Goal: Information Seeking & Learning: Learn about a topic

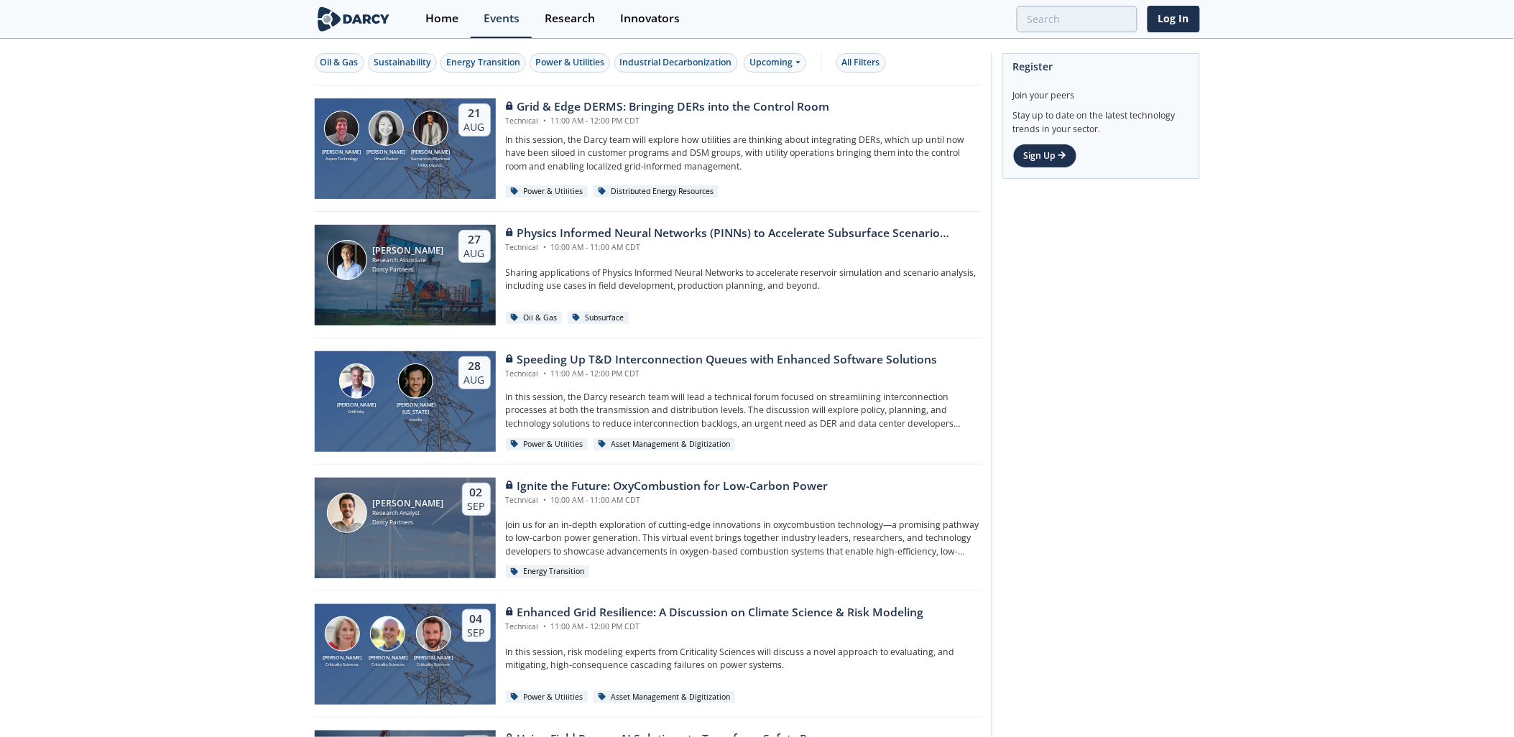
click at [761, 73] on div "Oil & Gas Sustainability Energy Transition Power & Utilities Industrial Decarbo…" at bounding box center [648, 62] width 667 height 45
click at [855, 59] on div "All Filters" at bounding box center [861, 62] width 38 height 13
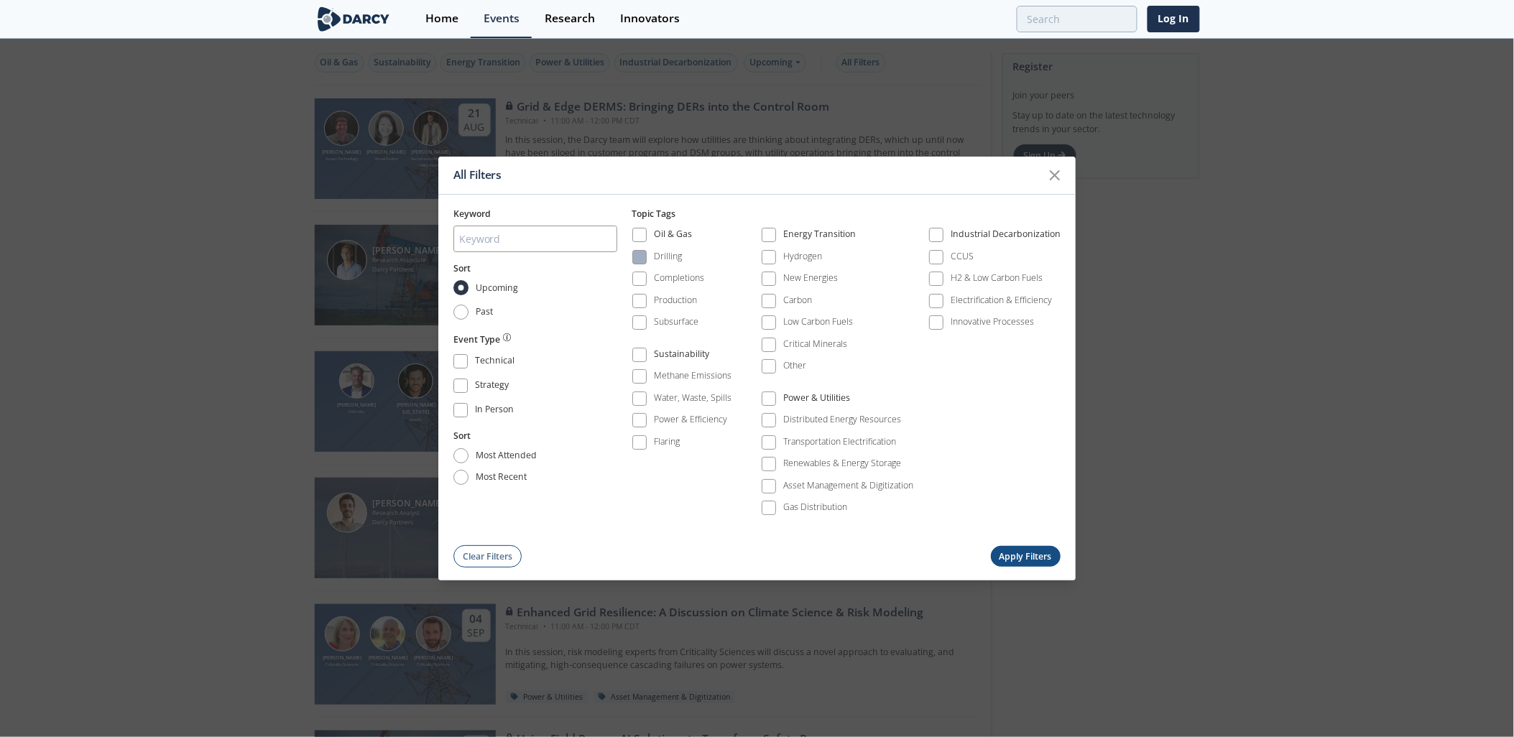
click at [641, 261] on span at bounding box center [639, 257] width 10 height 10
click at [1032, 557] on button "Apply Filters" at bounding box center [1026, 557] width 70 height 21
click at [1027, 551] on button "Apply Filters" at bounding box center [1026, 557] width 70 height 21
click at [453, 309] on input "Past" at bounding box center [460, 312] width 15 height 15
radio input "true"
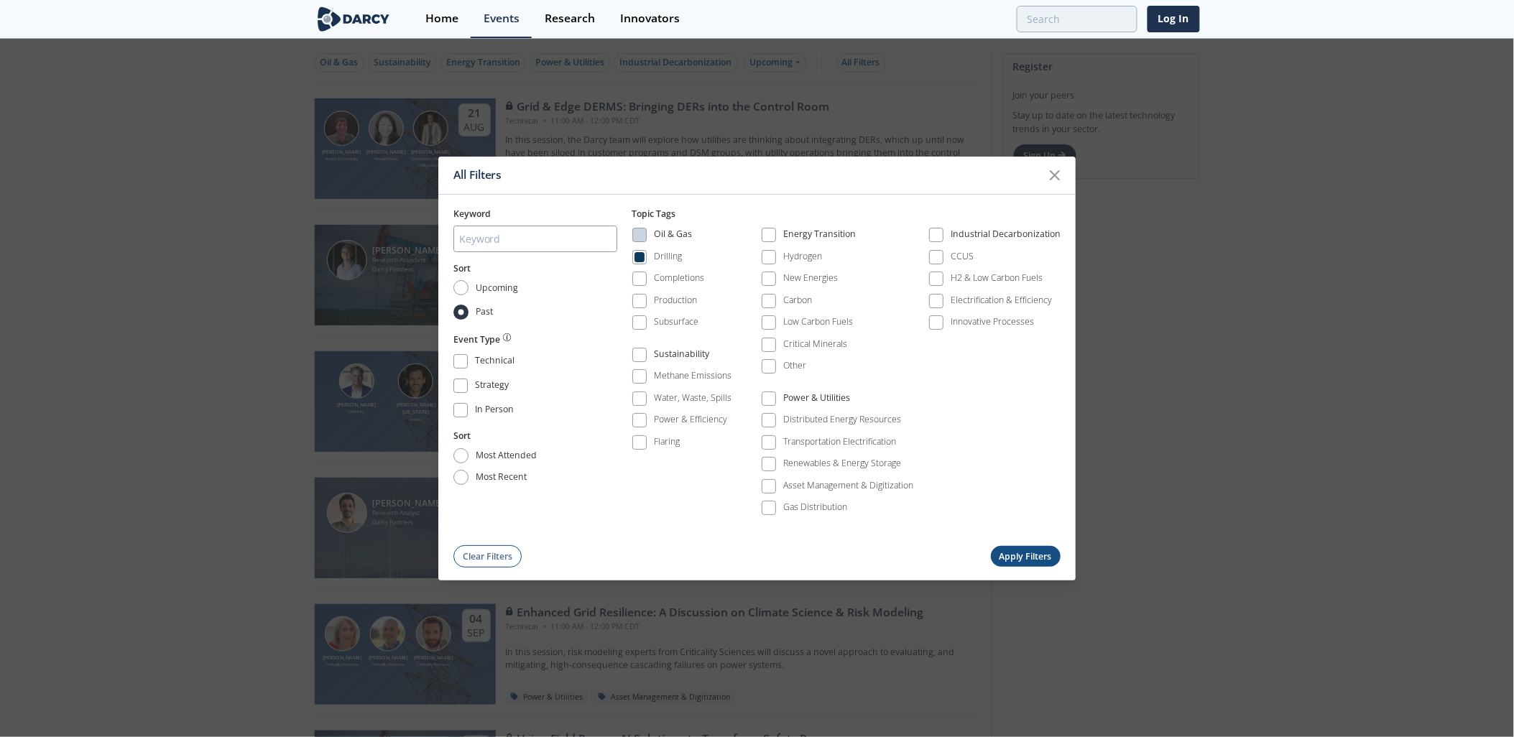
click at [1031, 557] on button "Apply Filters" at bounding box center [1026, 557] width 70 height 21
click at [1034, 555] on button "Apply Filters" at bounding box center [1026, 557] width 70 height 21
click at [1052, 180] on icon at bounding box center [1054, 175] width 17 height 17
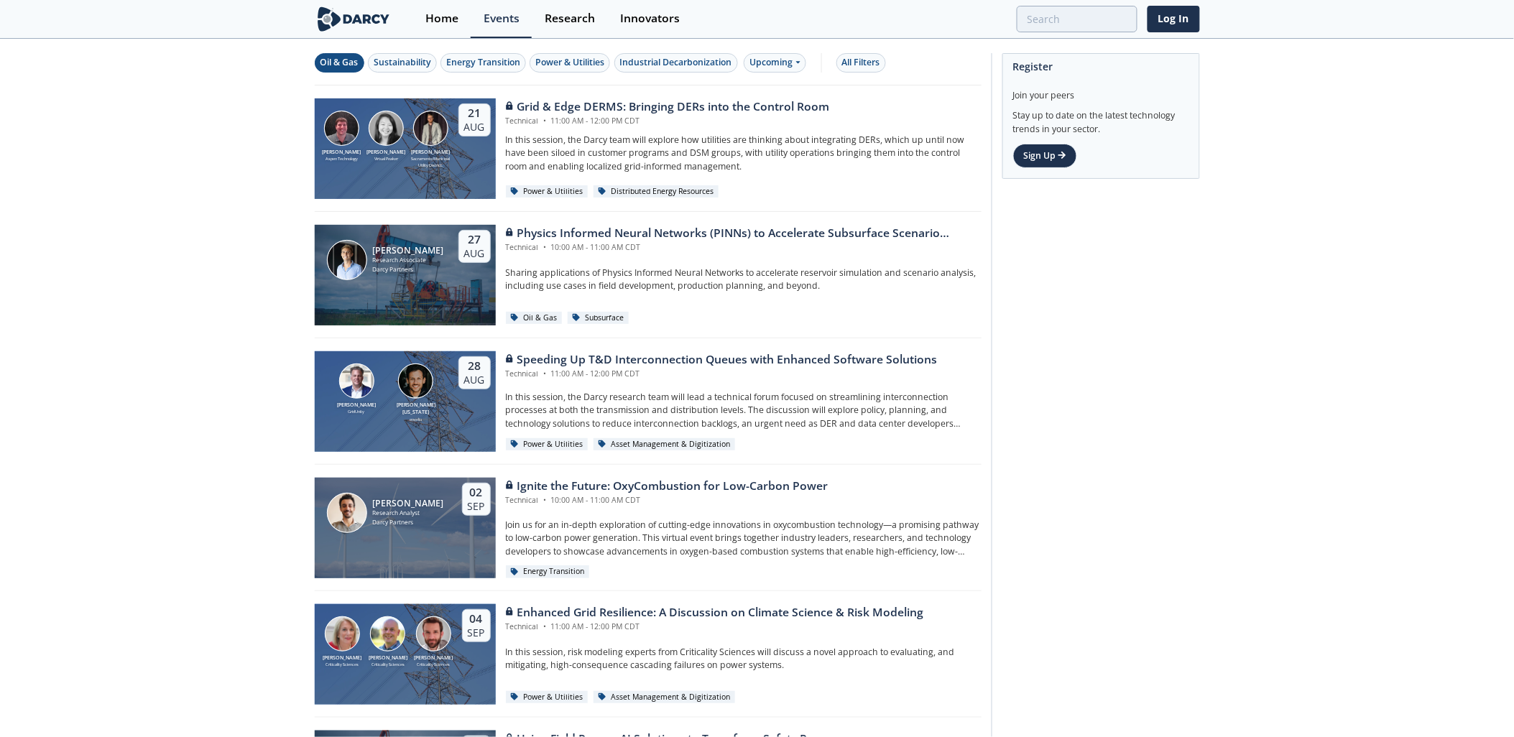
click at [339, 60] on div "Oil & Gas" at bounding box center [339, 62] width 38 height 13
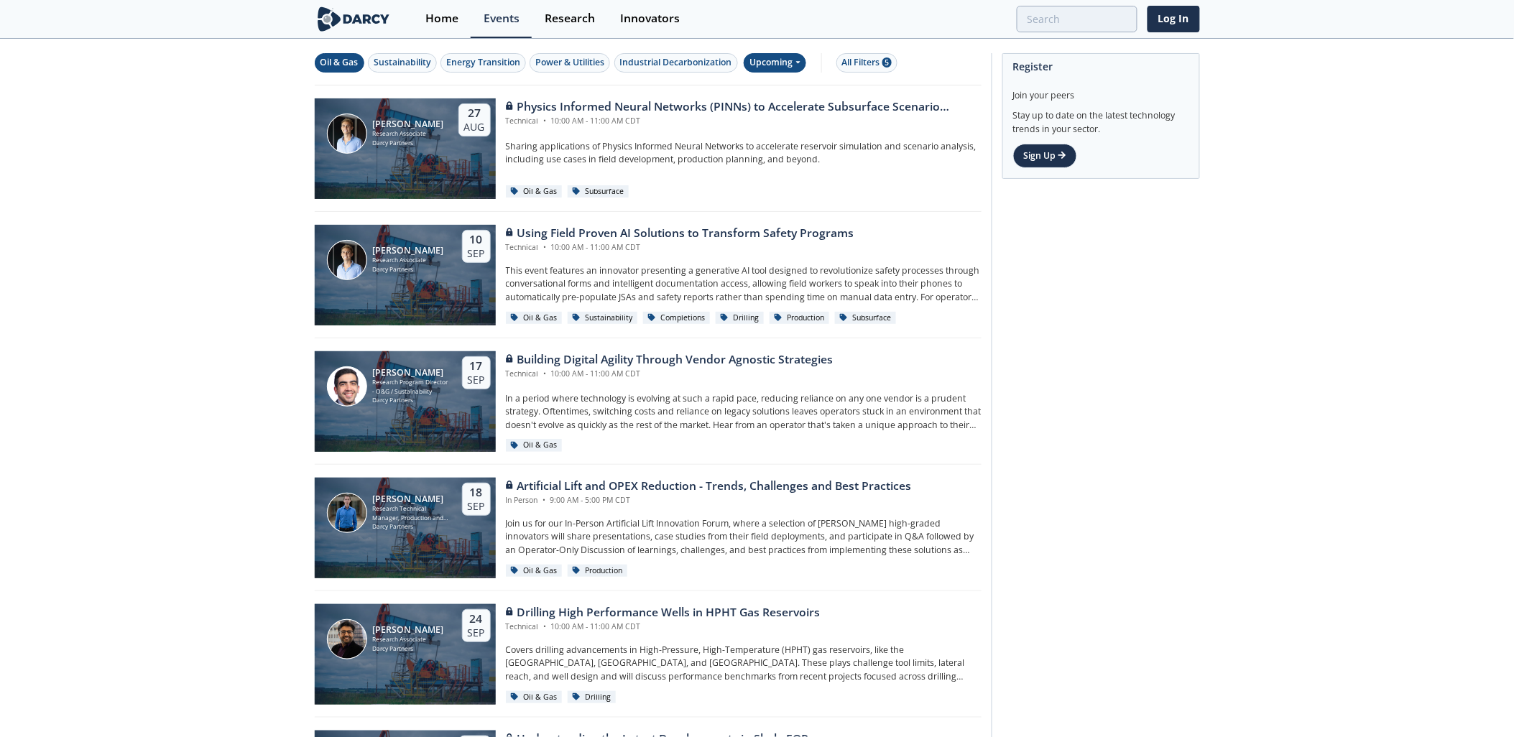
click at [779, 60] on div "Upcoming" at bounding box center [775, 62] width 62 height 19
click at [789, 110] on div "Past" at bounding box center [793, 109] width 89 height 23
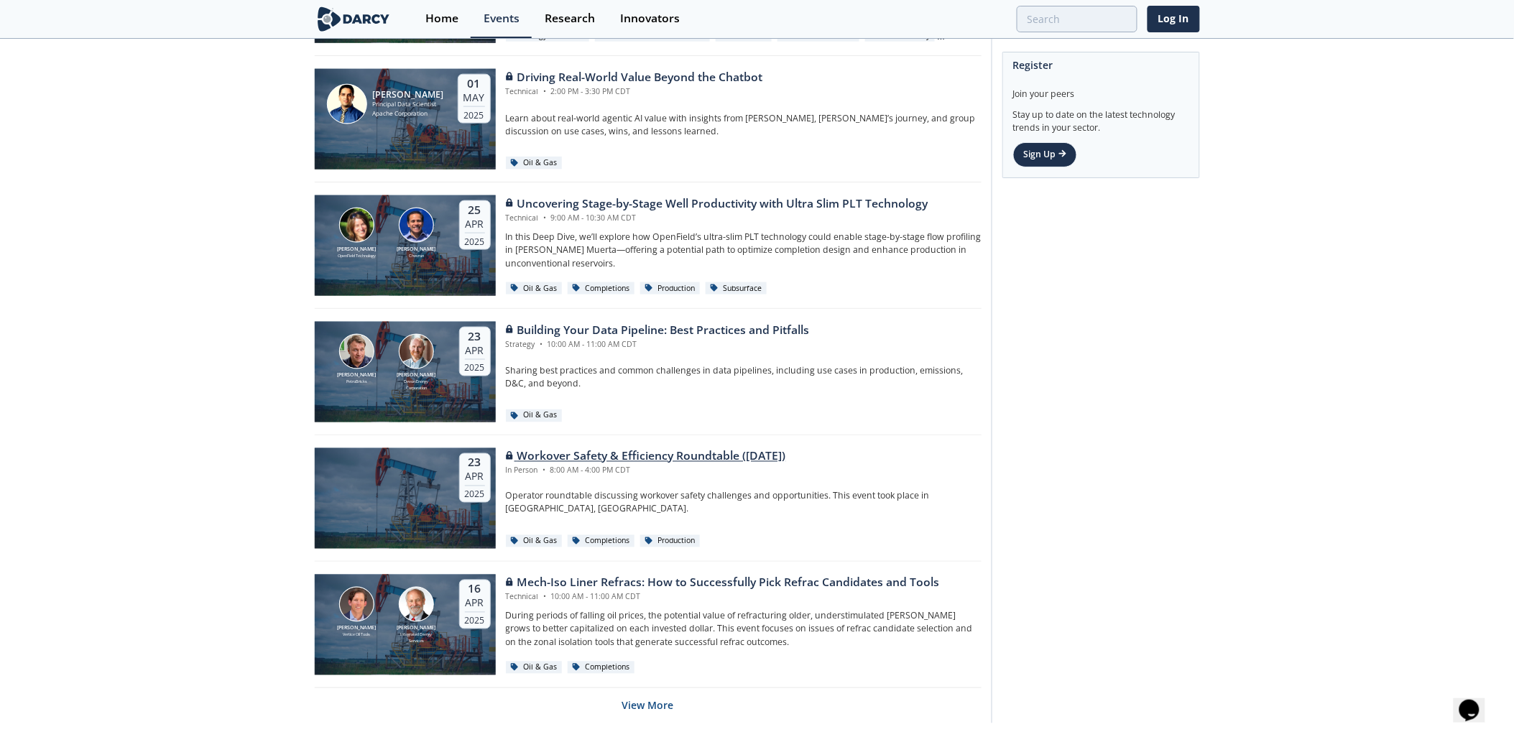
scroll to position [2599, 0]
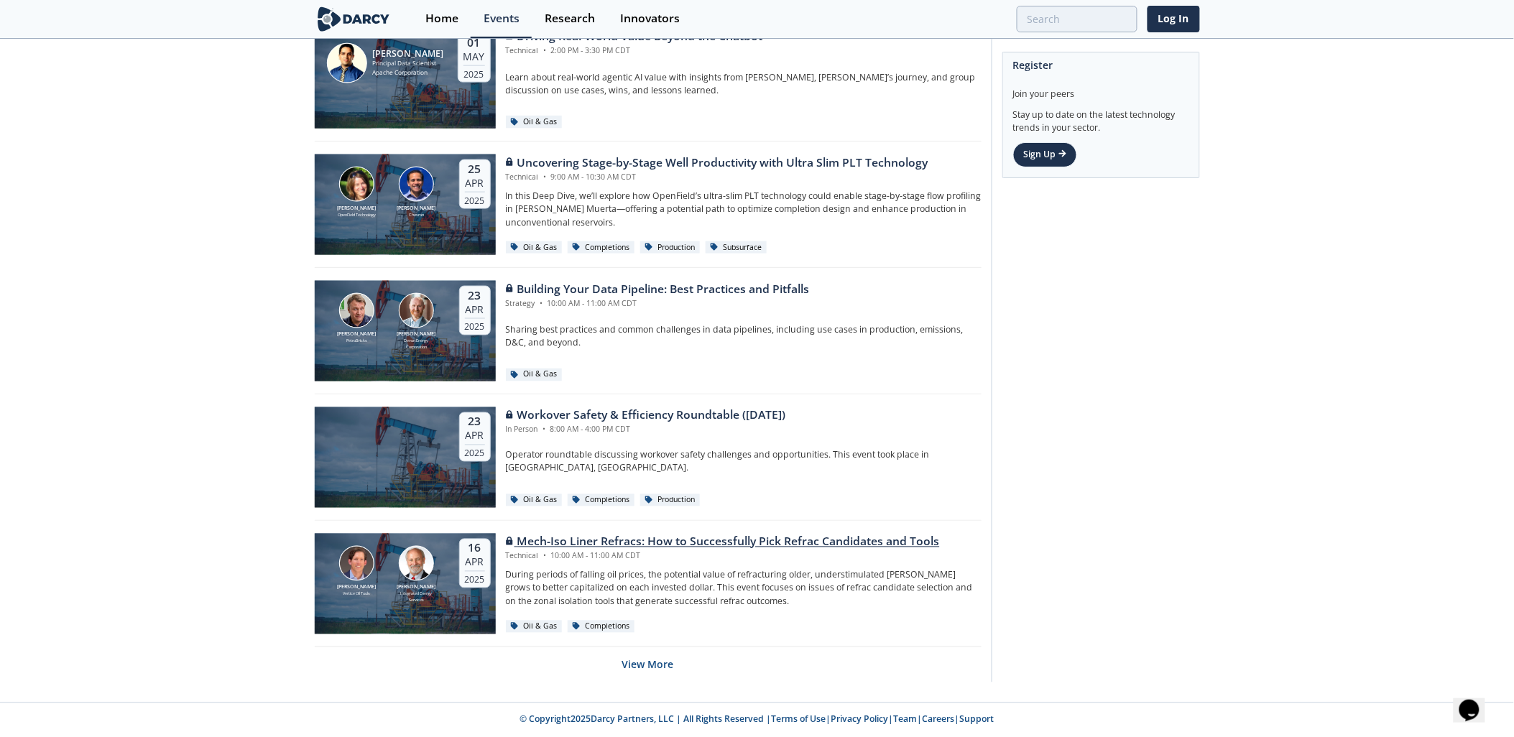
drag, startPoint x: 654, startPoint y: 668, endPoint x: 655, endPoint y: 634, distance: 34.5
click at [652, 668] on button "View More" at bounding box center [648, 664] width 52 height 35
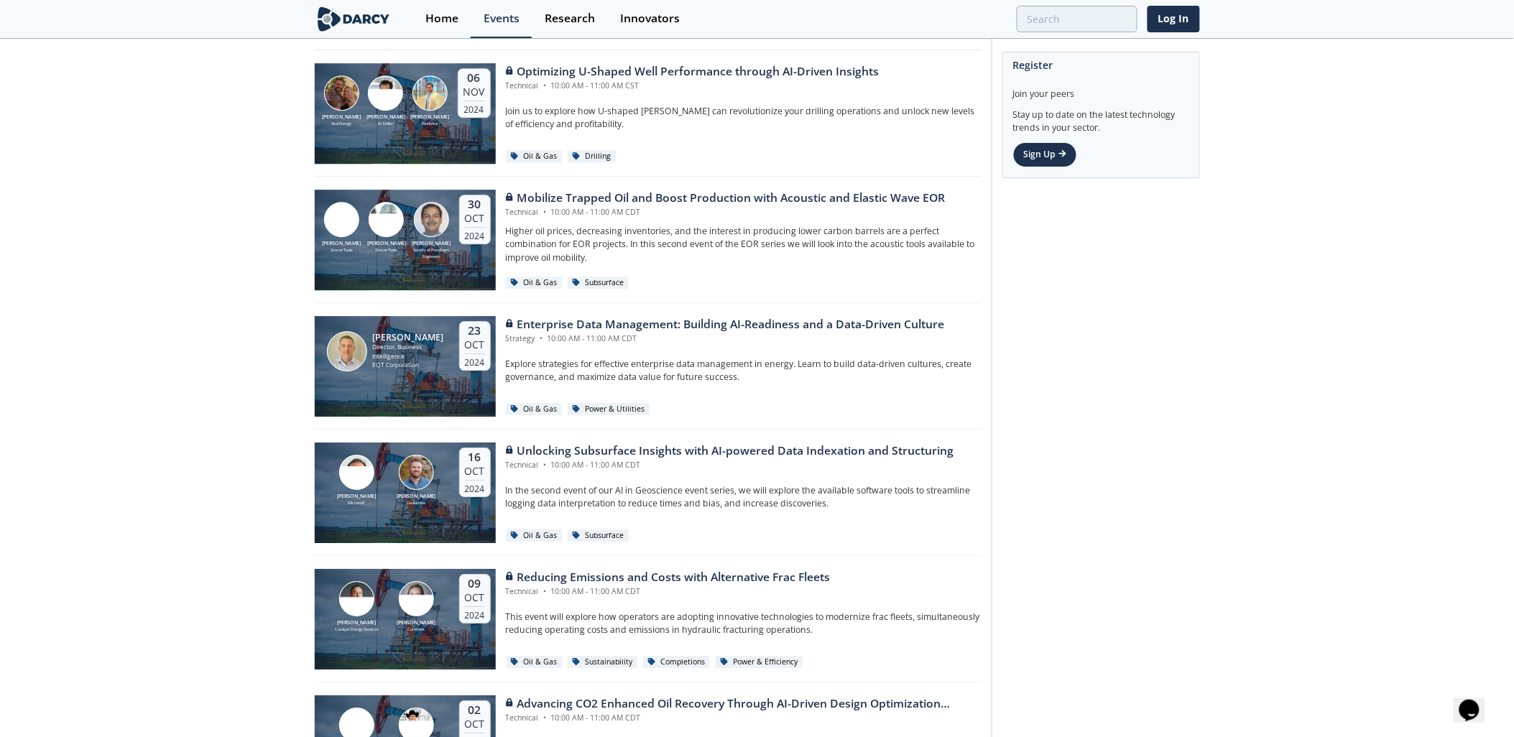
scroll to position [5761, 0]
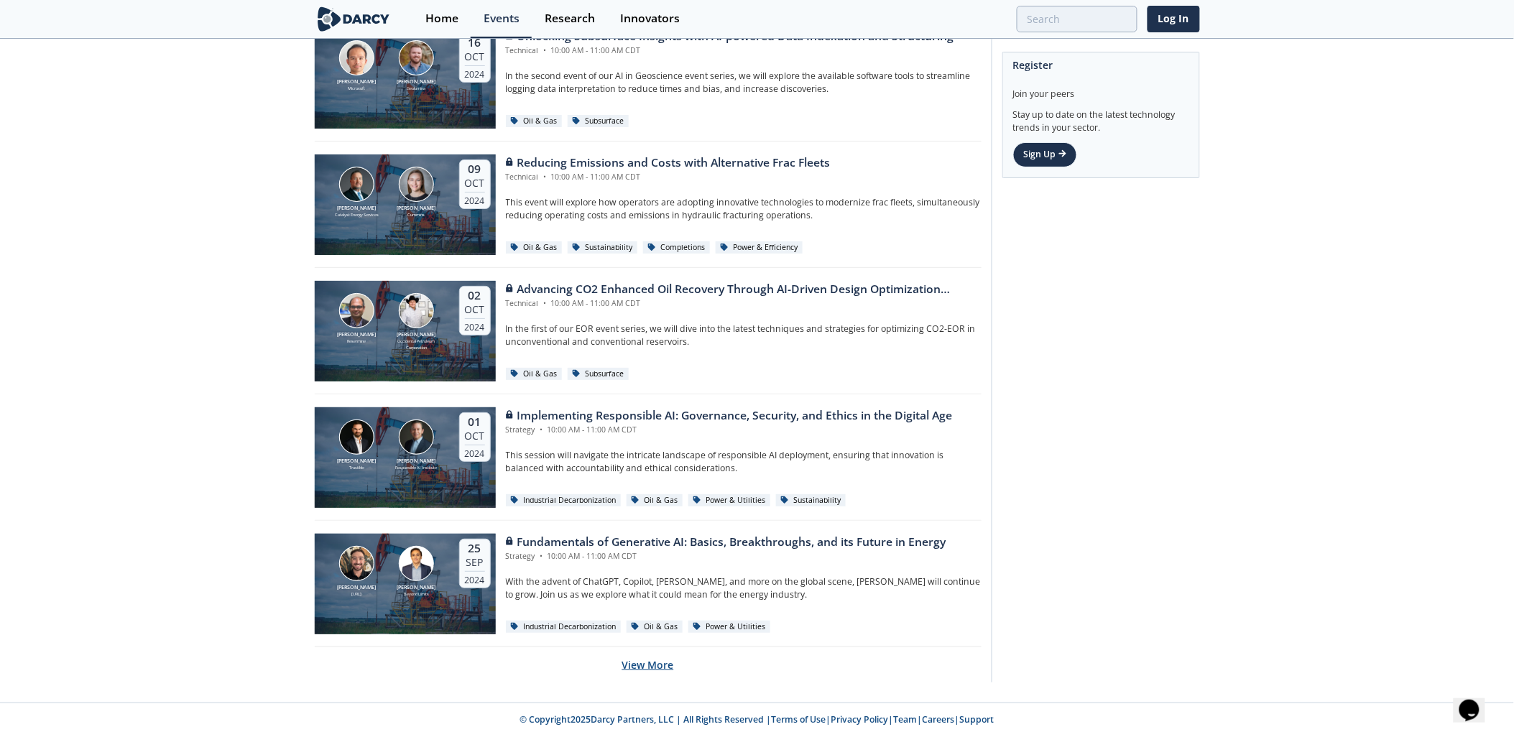
click at [641, 662] on button "View More" at bounding box center [648, 664] width 52 height 35
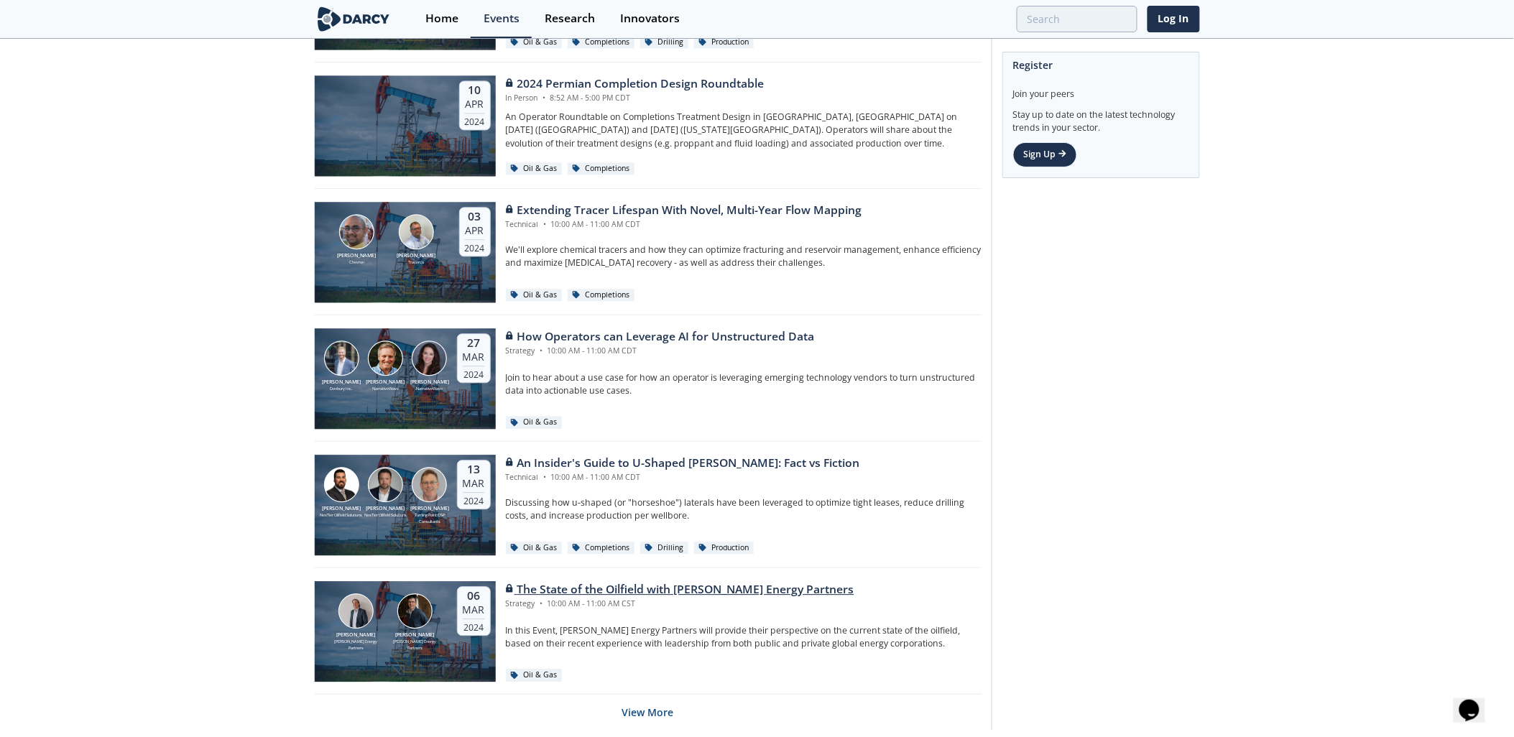
scroll to position [8924, 0]
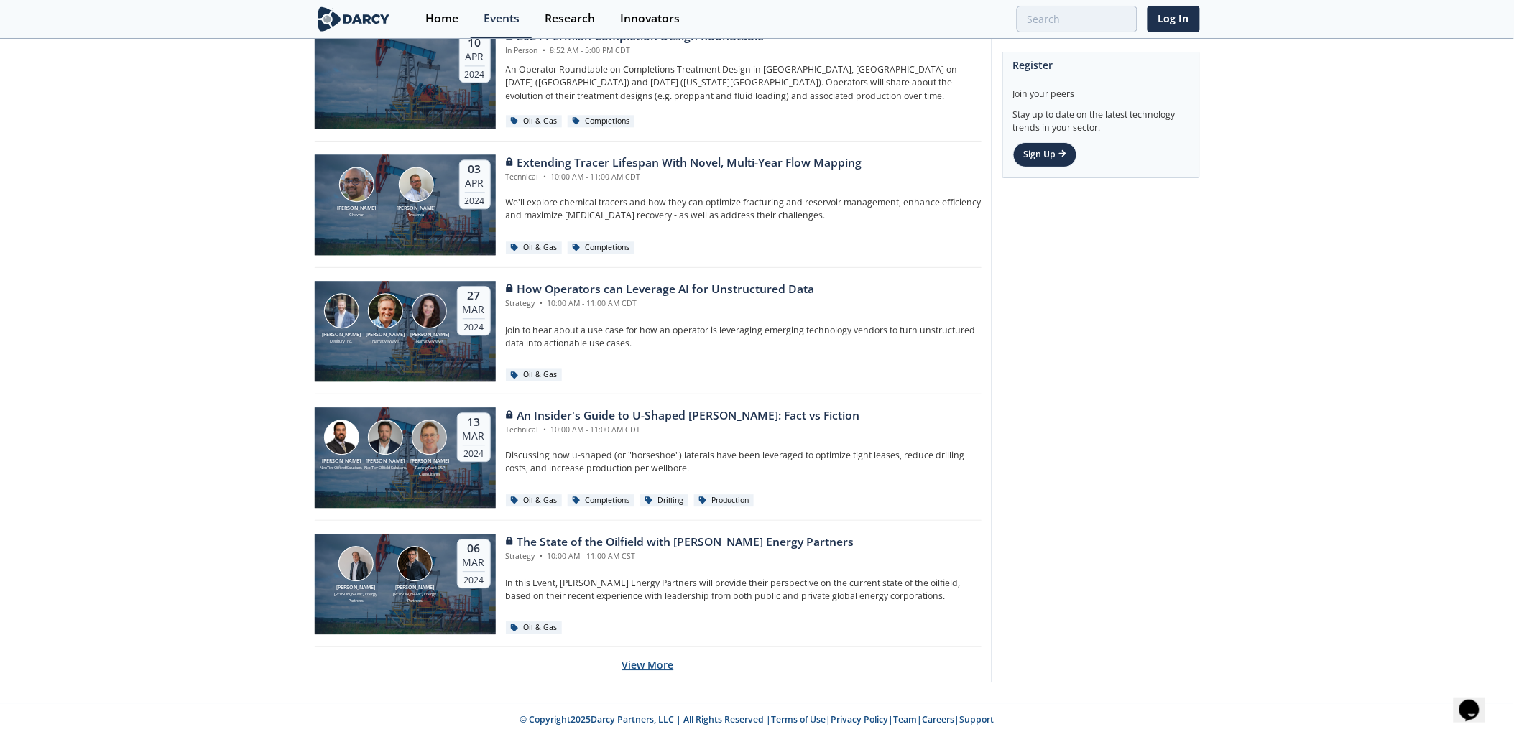
click at [647, 657] on button "View More" at bounding box center [648, 664] width 52 height 35
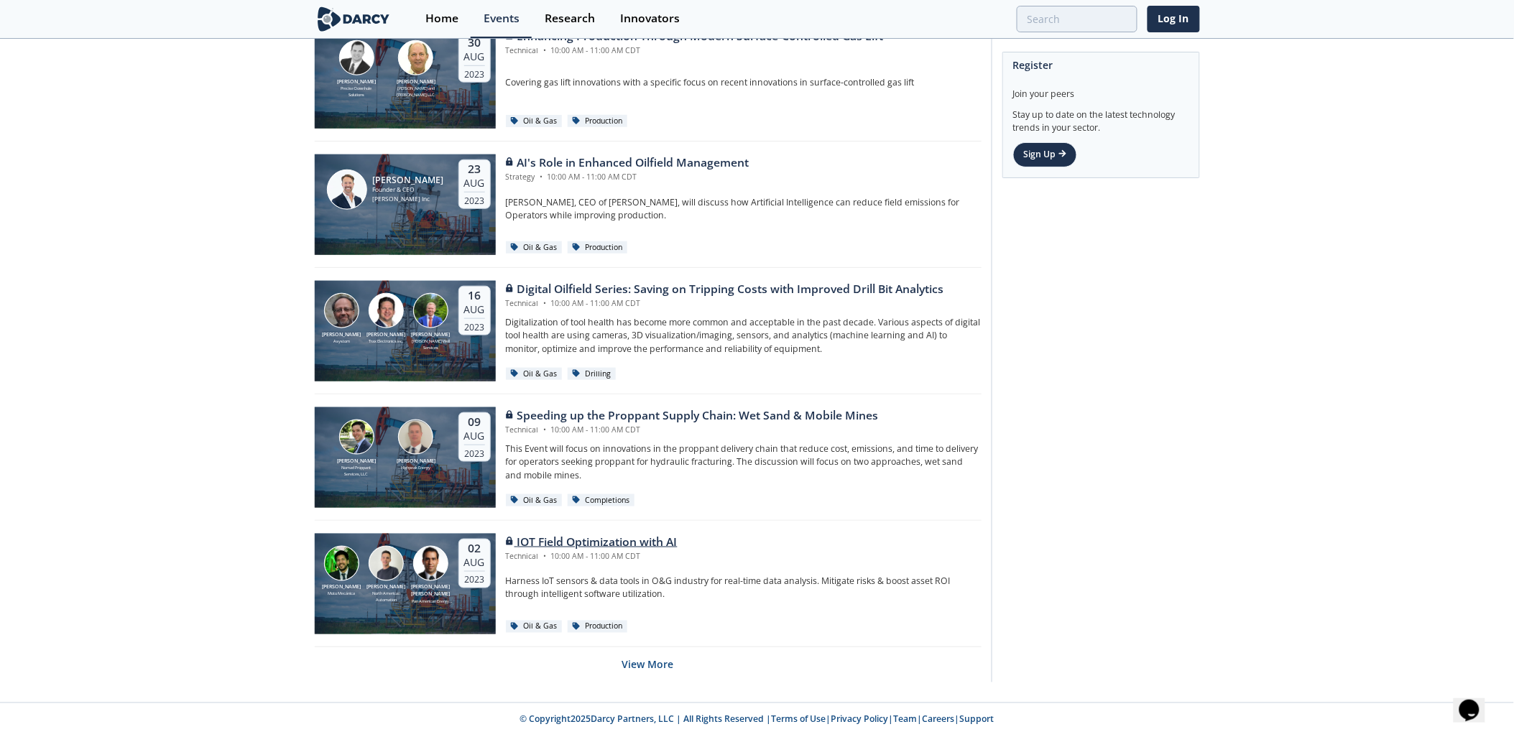
scroll to position [12085, 0]
click at [648, 665] on button "View More" at bounding box center [648, 664] width 52 height 35
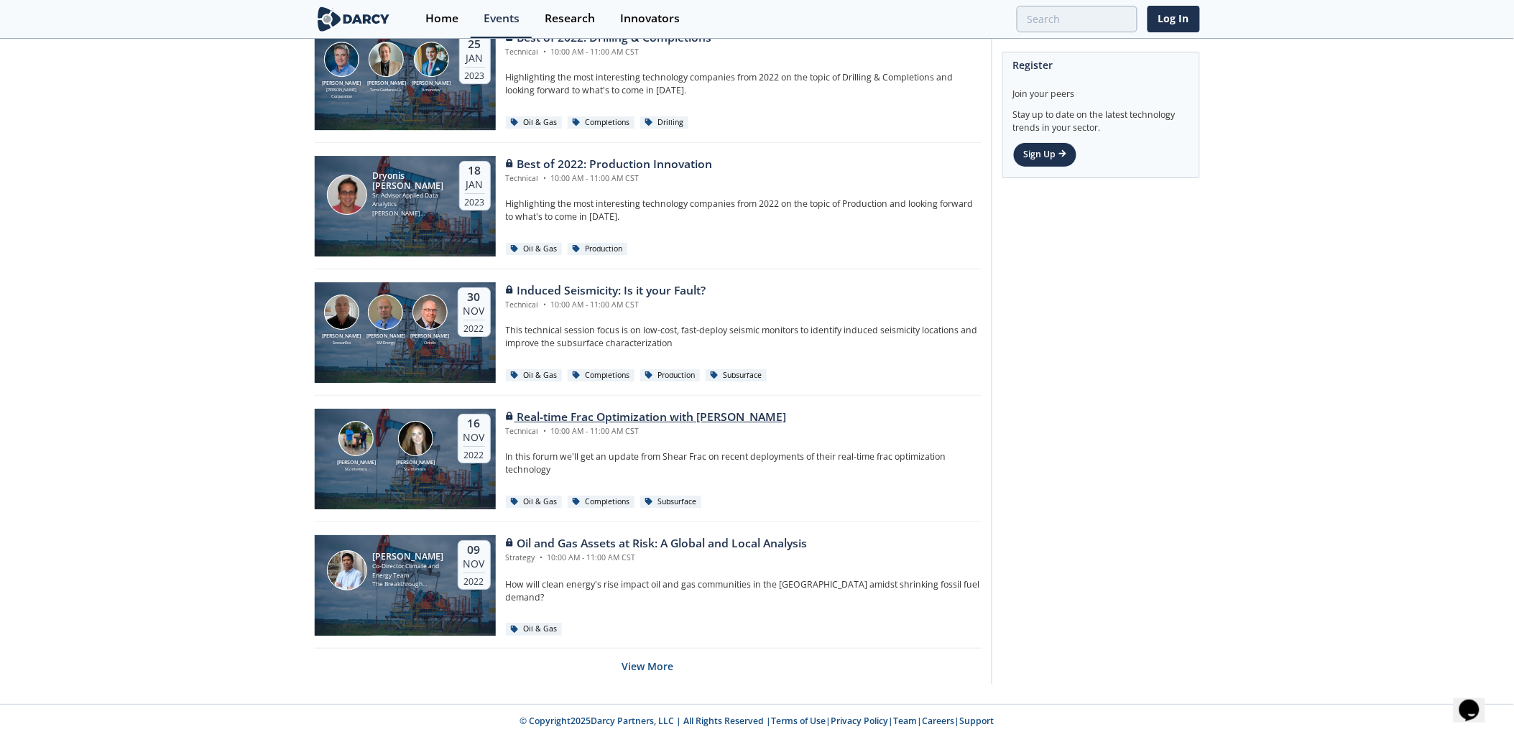
scroll to position [15247, 0]
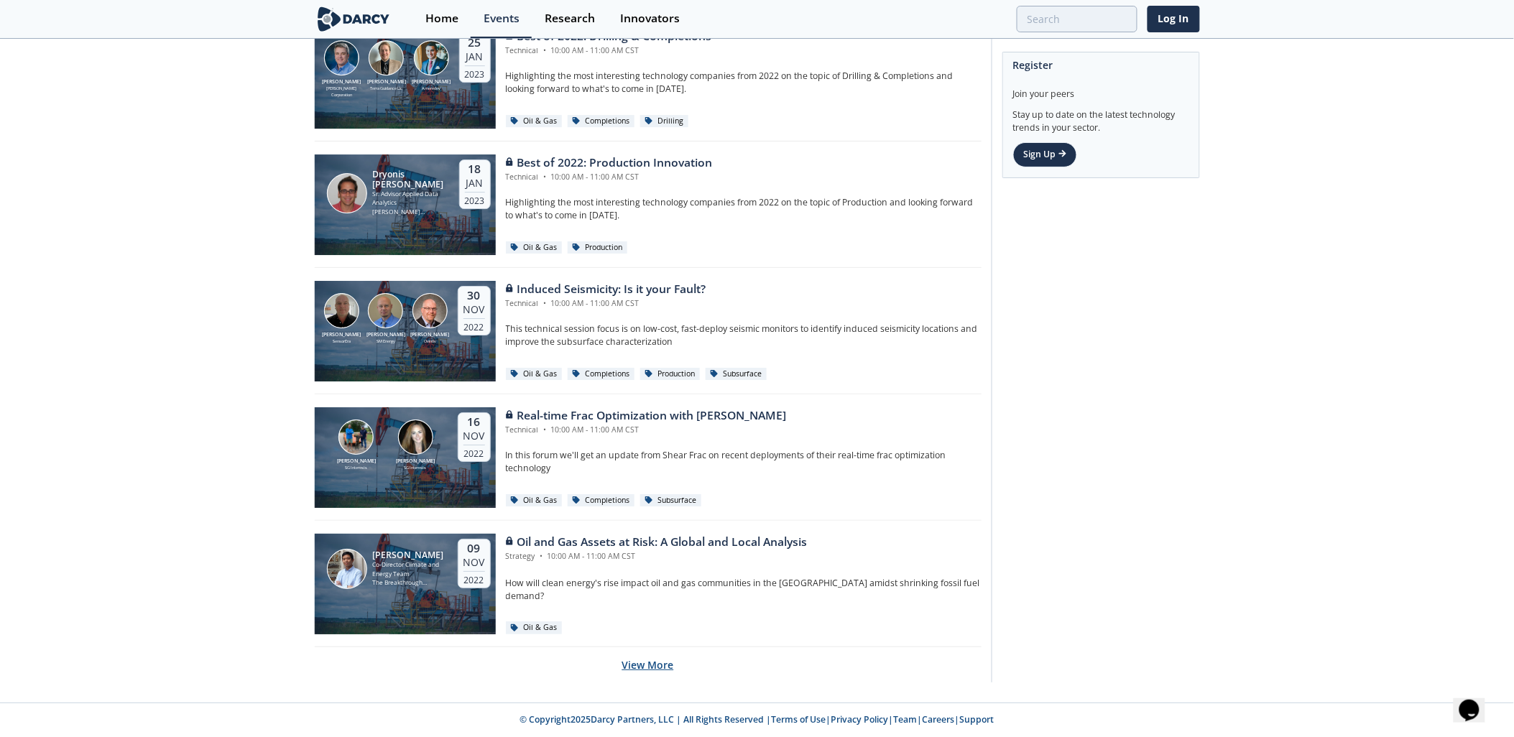
click at [648, 667] on button "View More" at bounding box center [648, 664] width 52 height 35
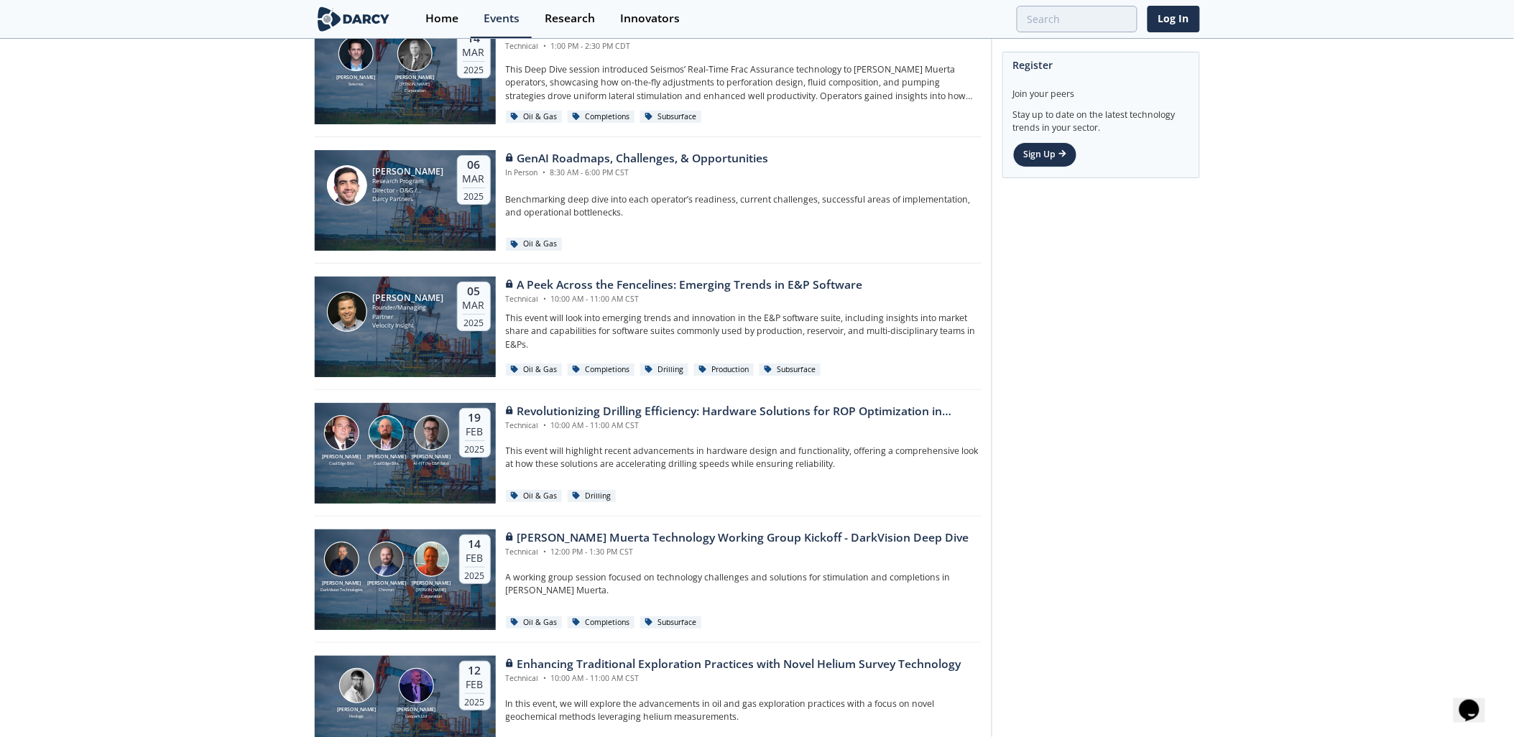
scroll to position [4291, 0]
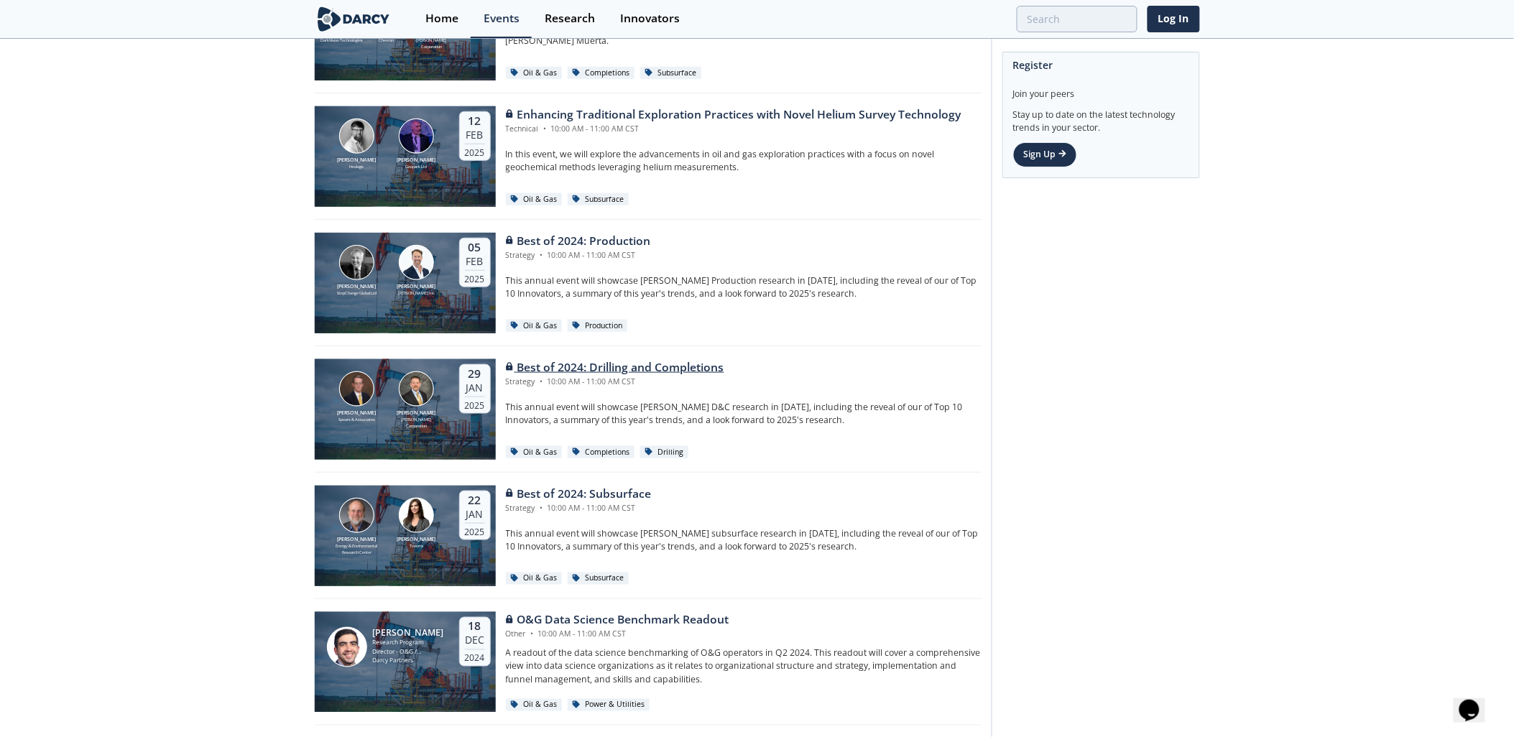
click at [315, 359] on link "[PERSON_NAME] Spears & Associates [PERSON_NAME] Corporation [DATE] Best of 2024…" at bounding box center [648, 409] width 667 height 101
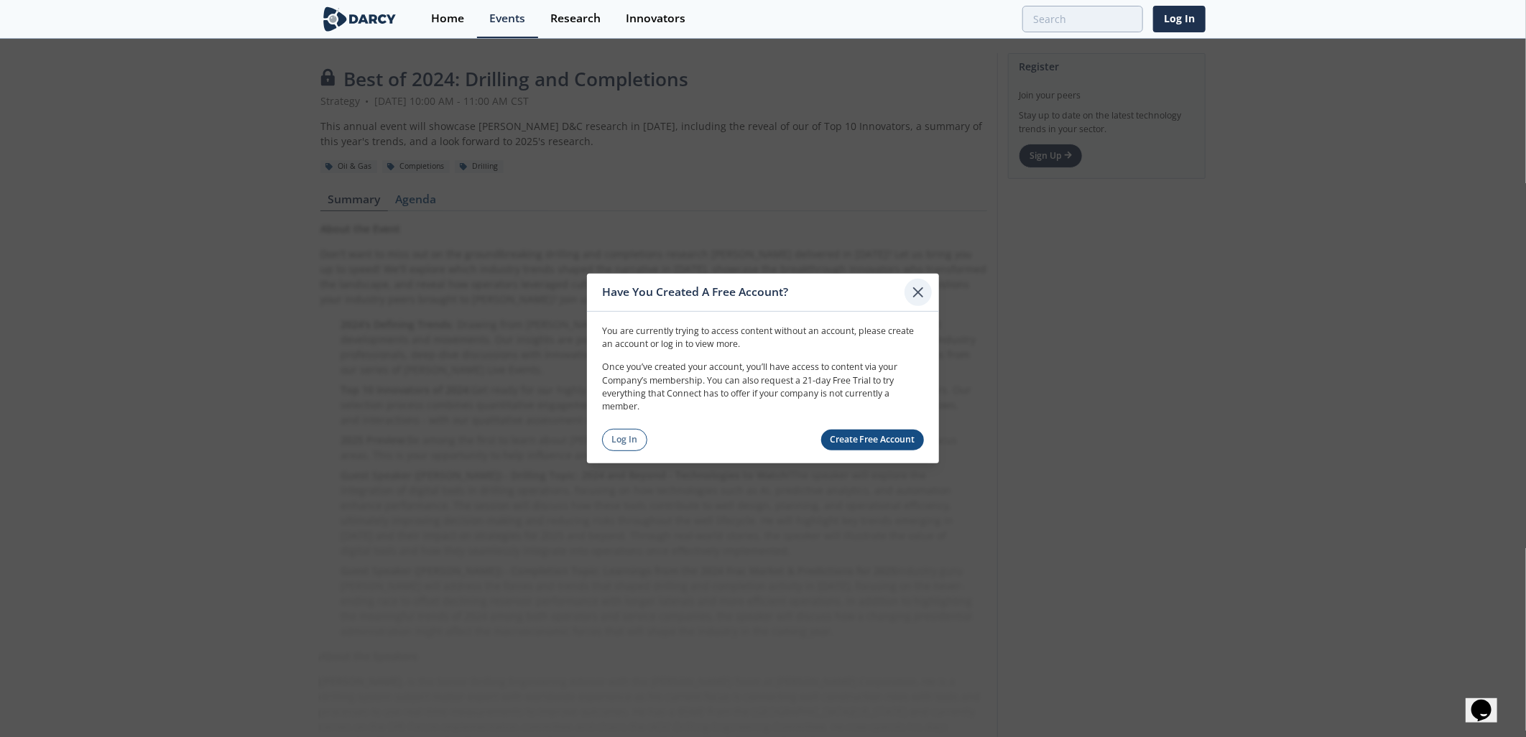
click at [920, 291] on icon at bounding box center [918, 292] width 9 height 9
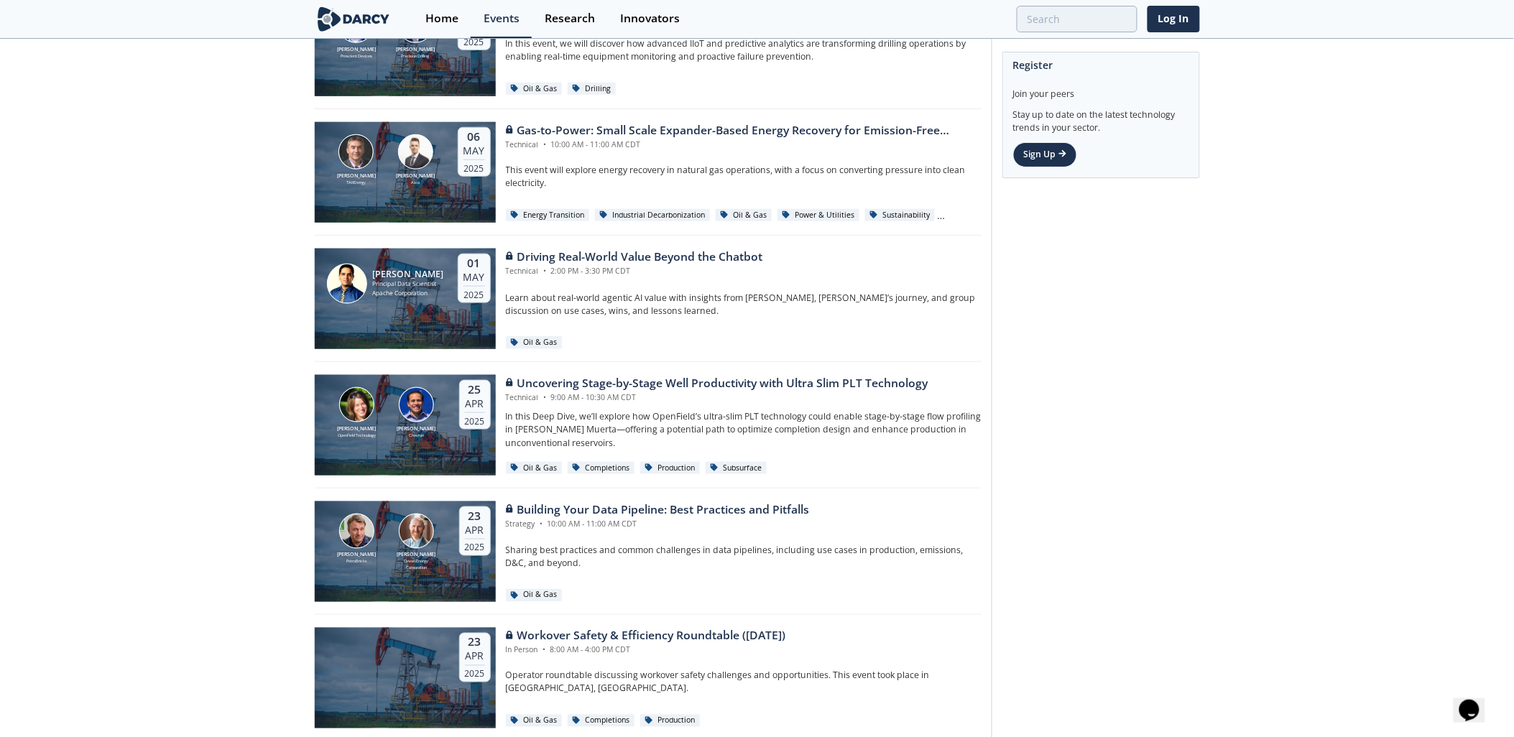
scroll to position [2599, 0]
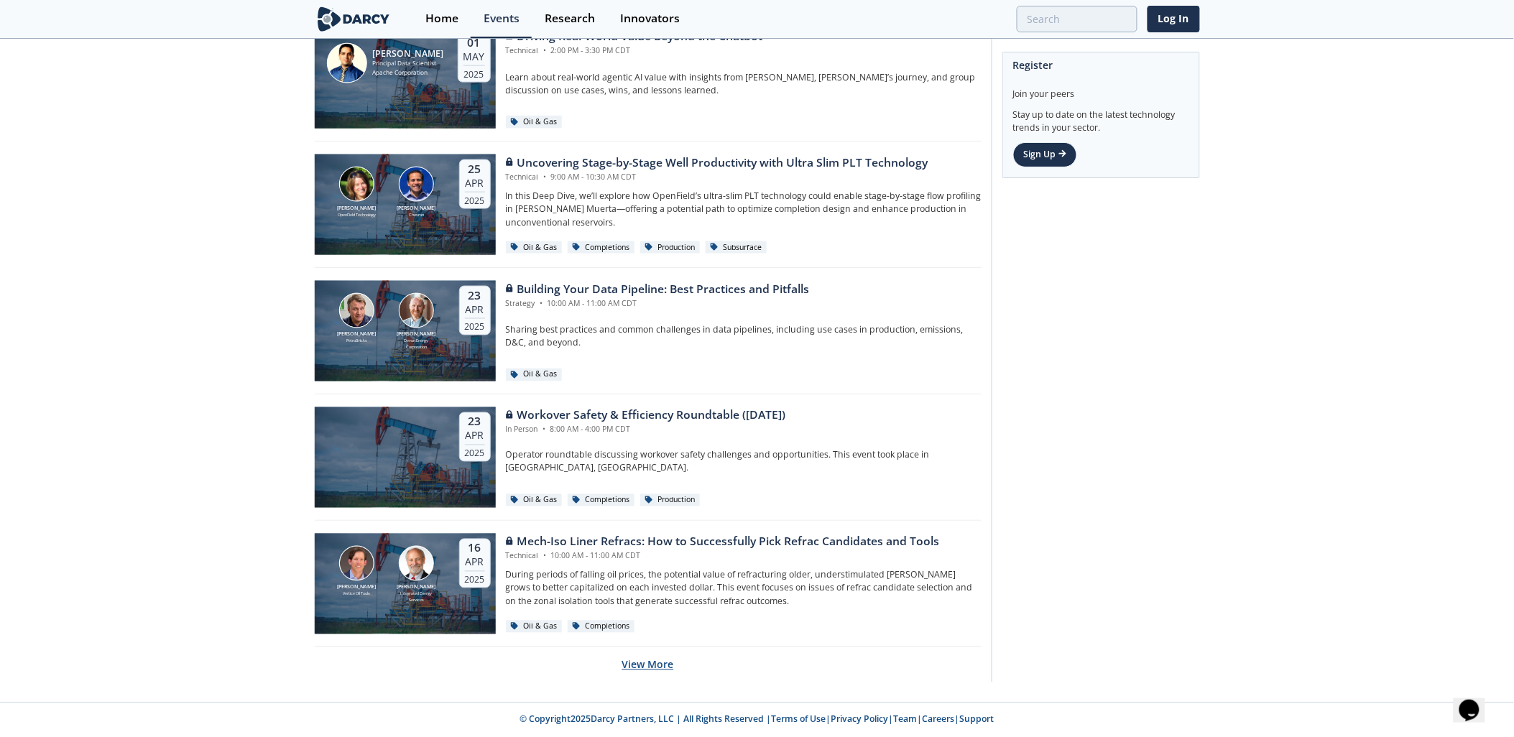
click at [654, 671] on button "View More" at bounding box center [648, 664] width 52 height 35
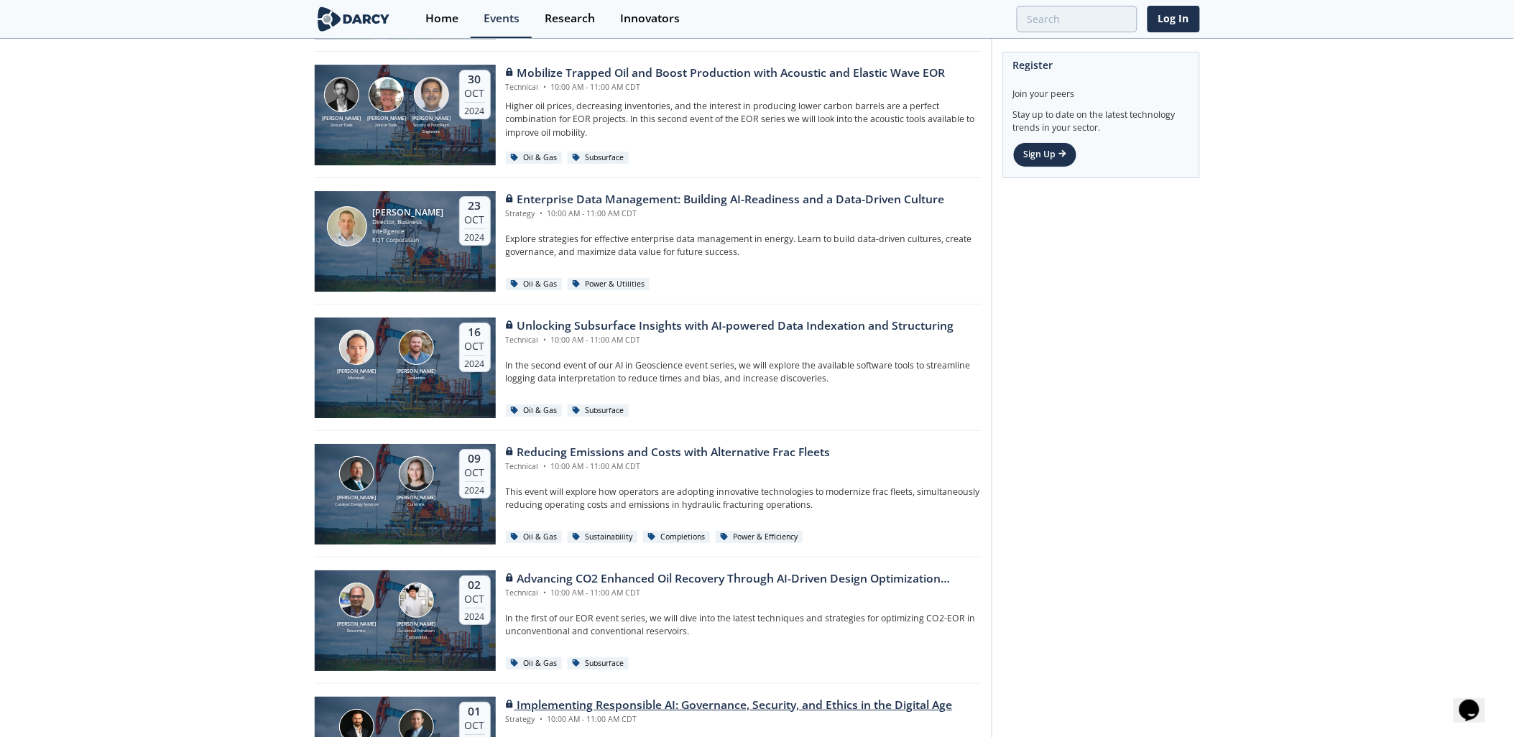
scroll to position [5761, 0]
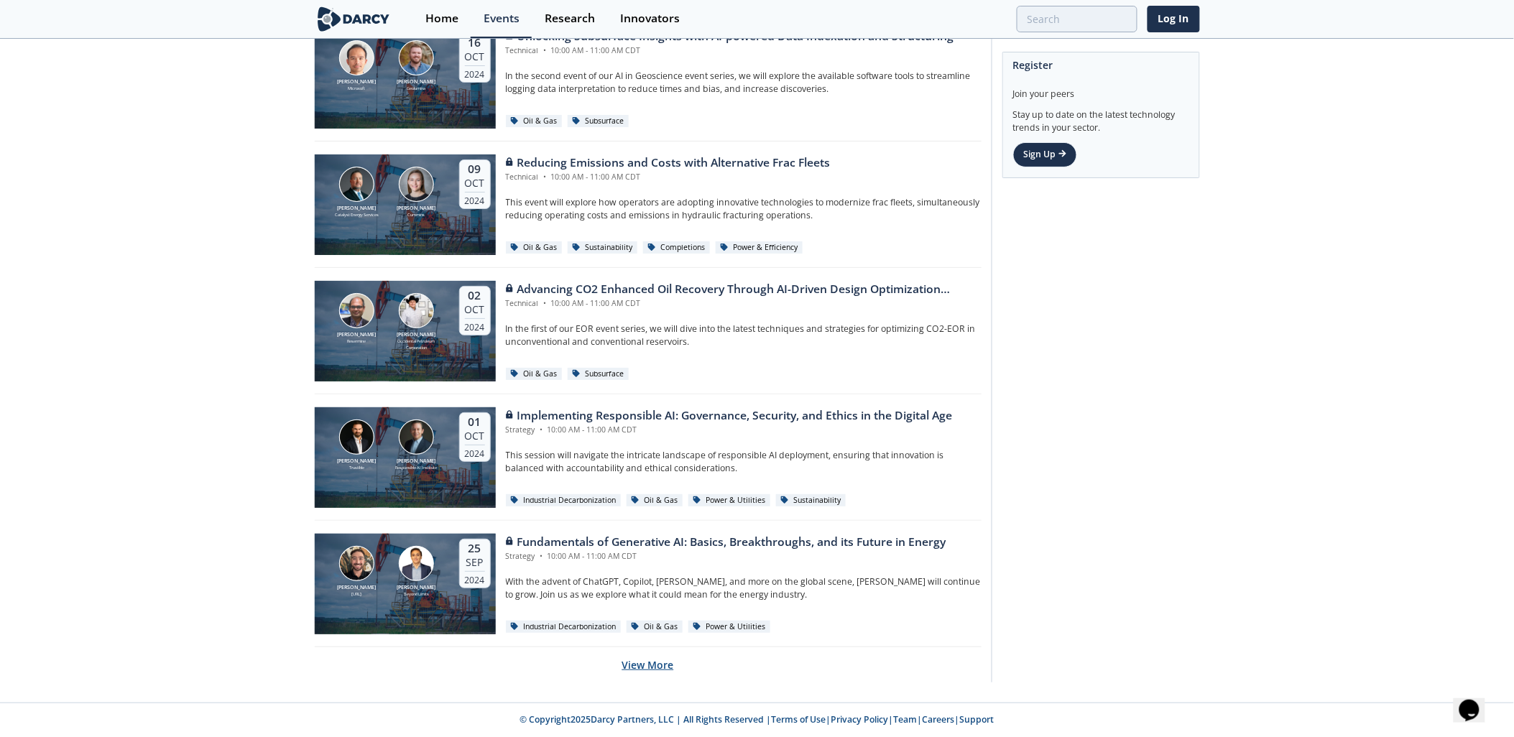
click at [657, 663] on button "View More" at bounding box center [648, 664] width 52 height 35
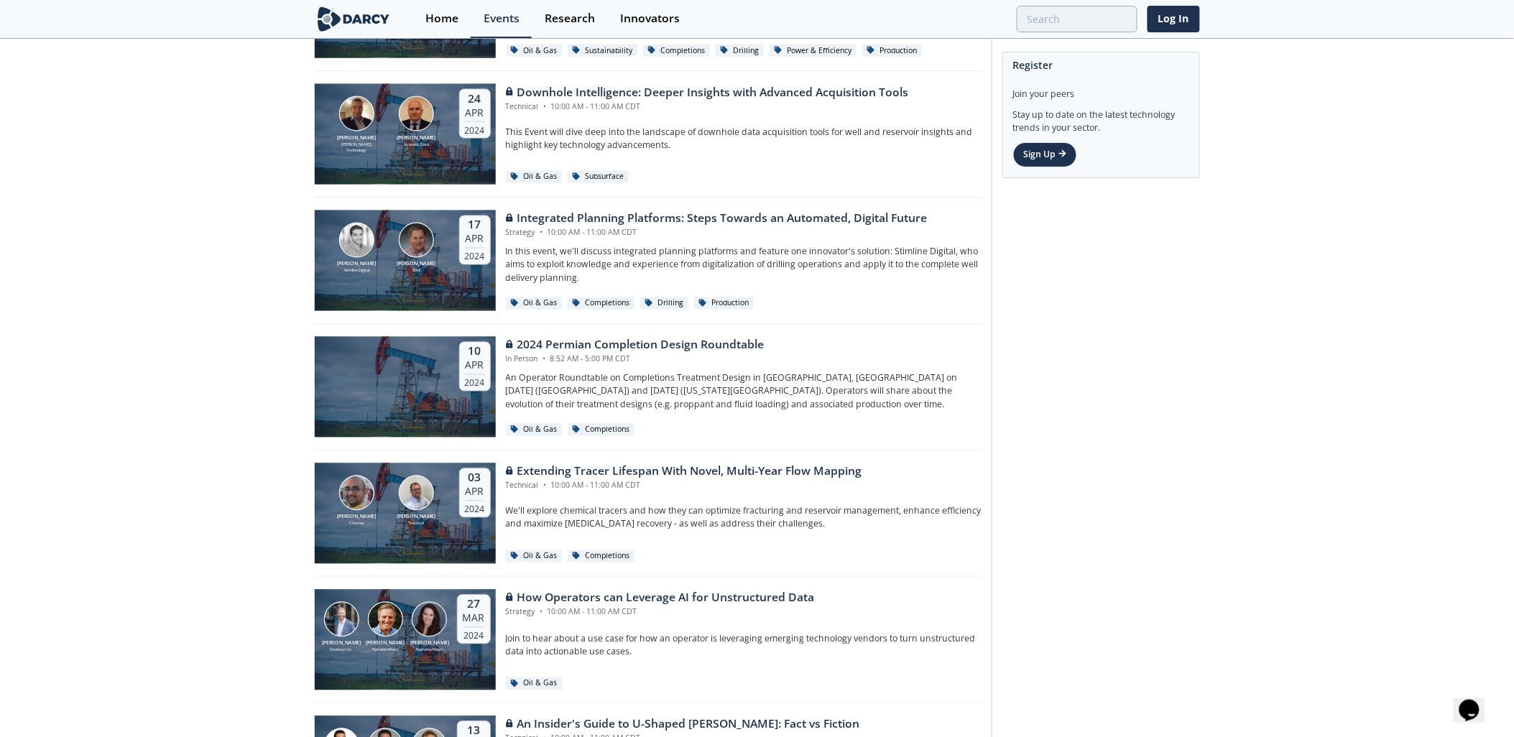
scroll to position [8924, 0]
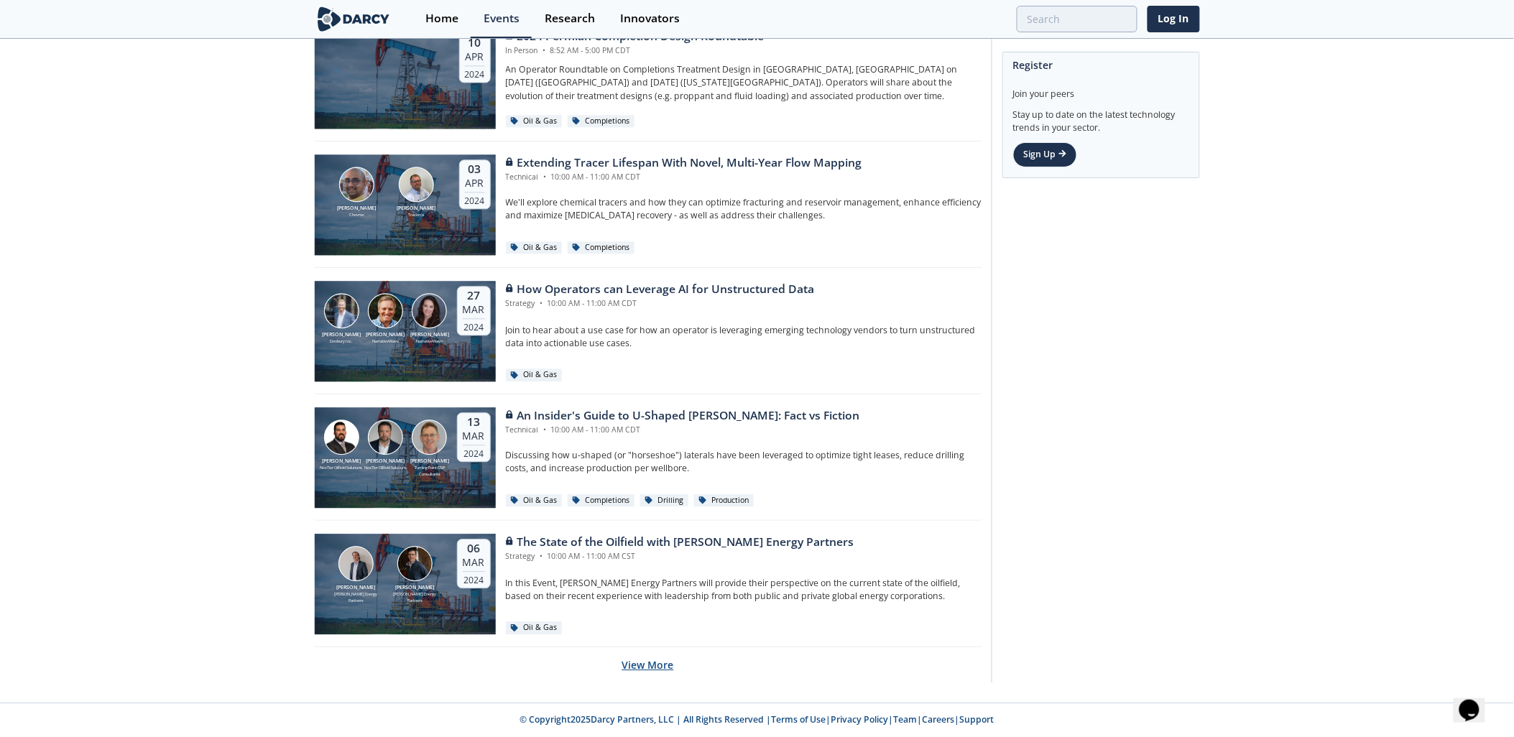
click at [662, 666] on button "View More" at bounding box center [648, 664] width 52 height 35
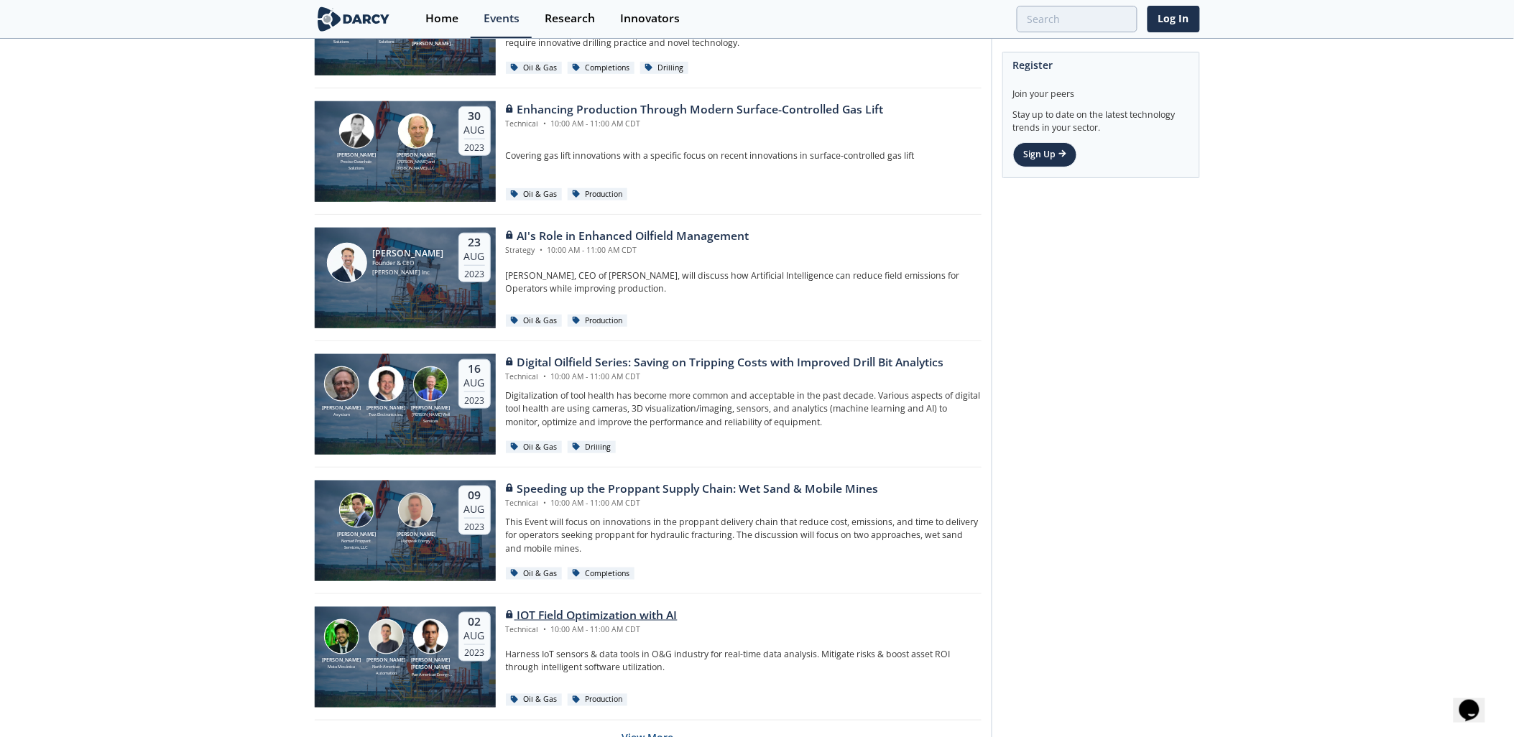
scroll to position [12085, 0]
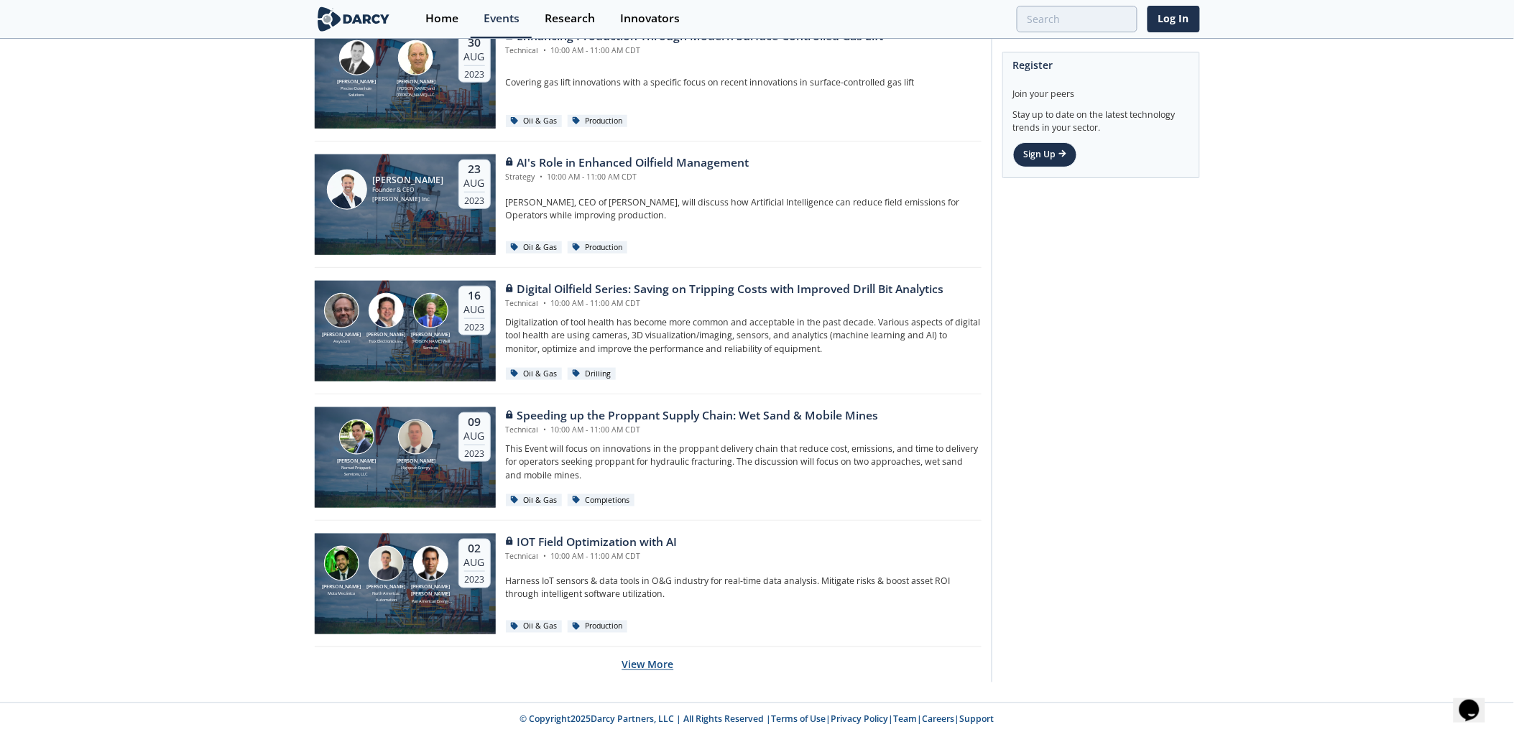
click at [644, 664] on button "View More" at bounding box center [648, 664] width 52 height 35
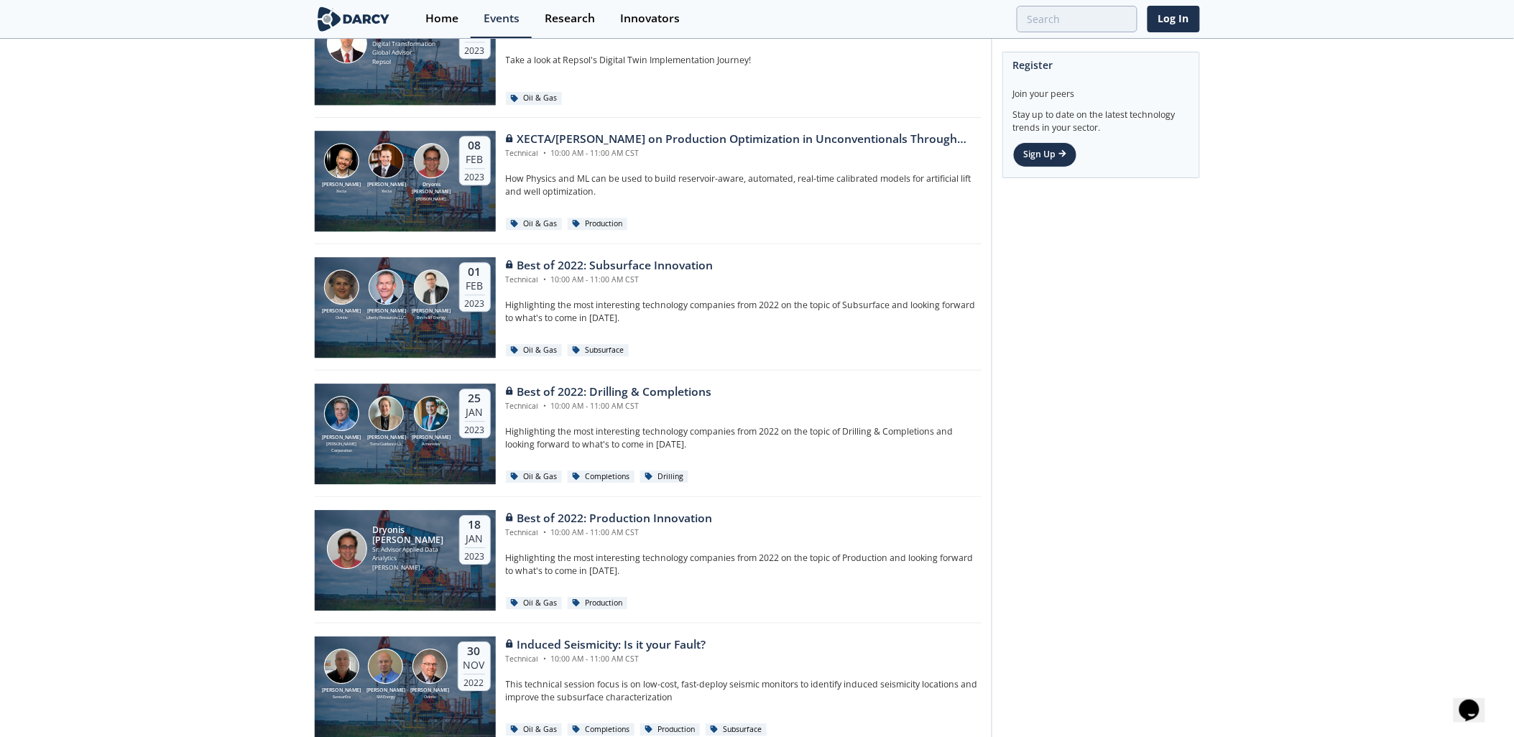
scroll to position [15247, 0]
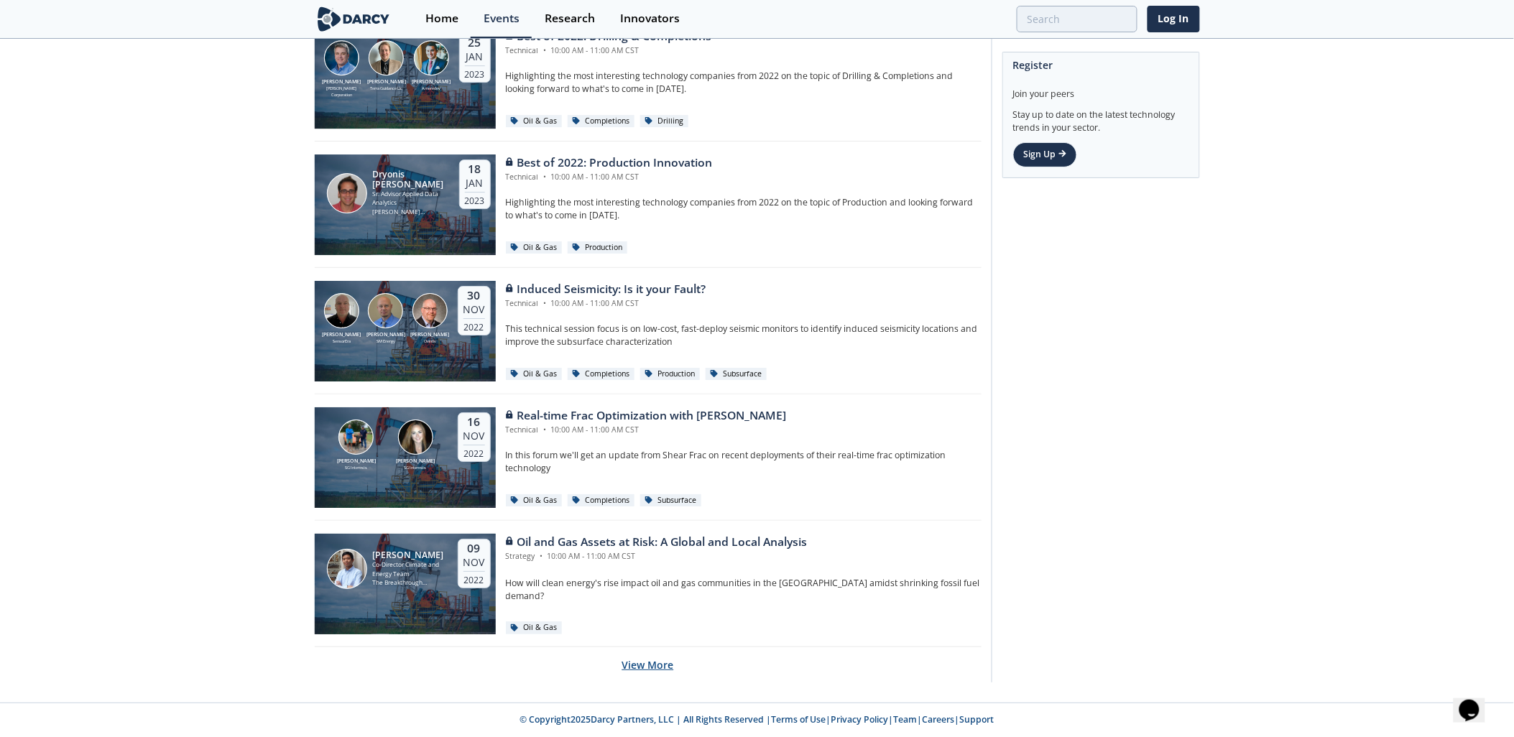
click at [648, 662] on button "View More" at bounding box center [648, 664] width 52 height 35
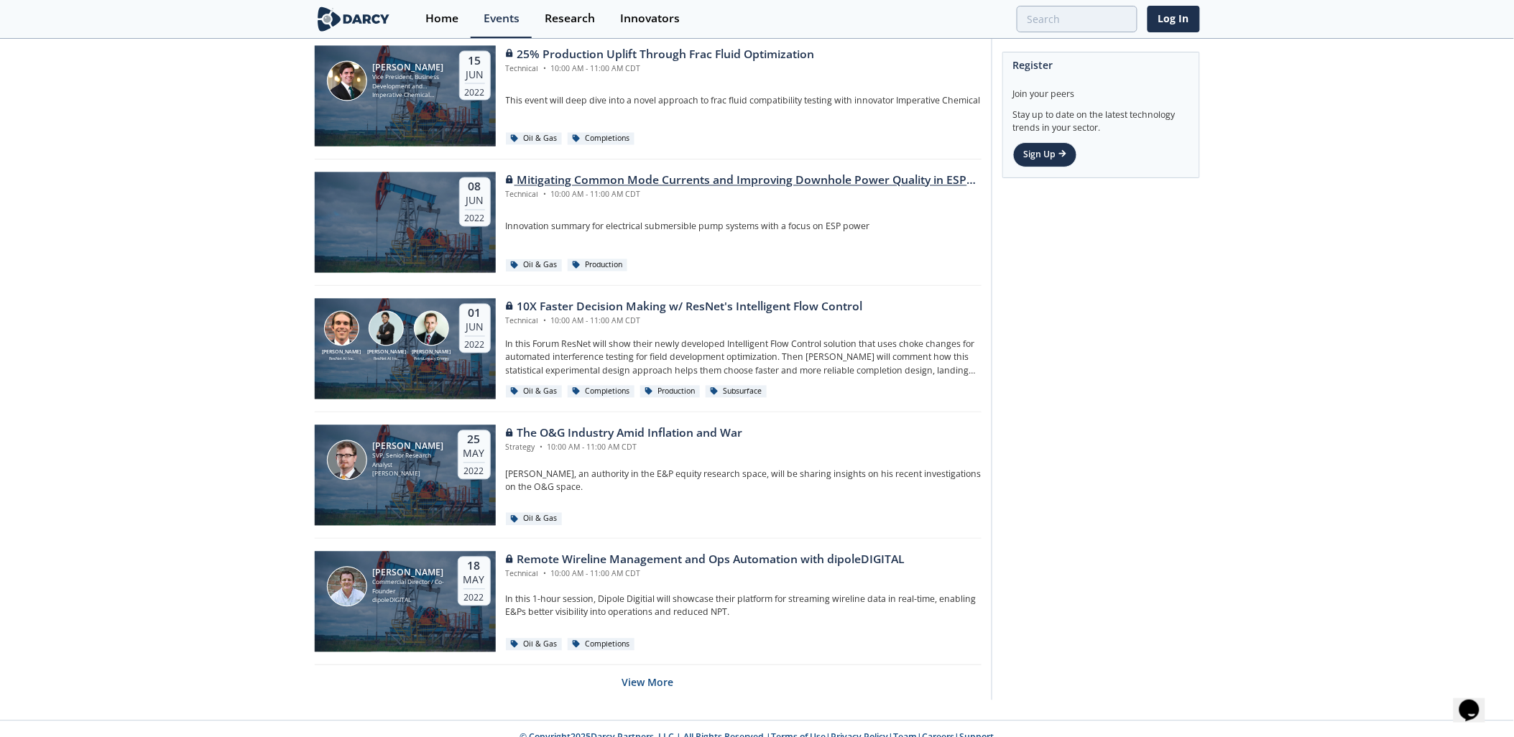
scroll to position [18409, 0]
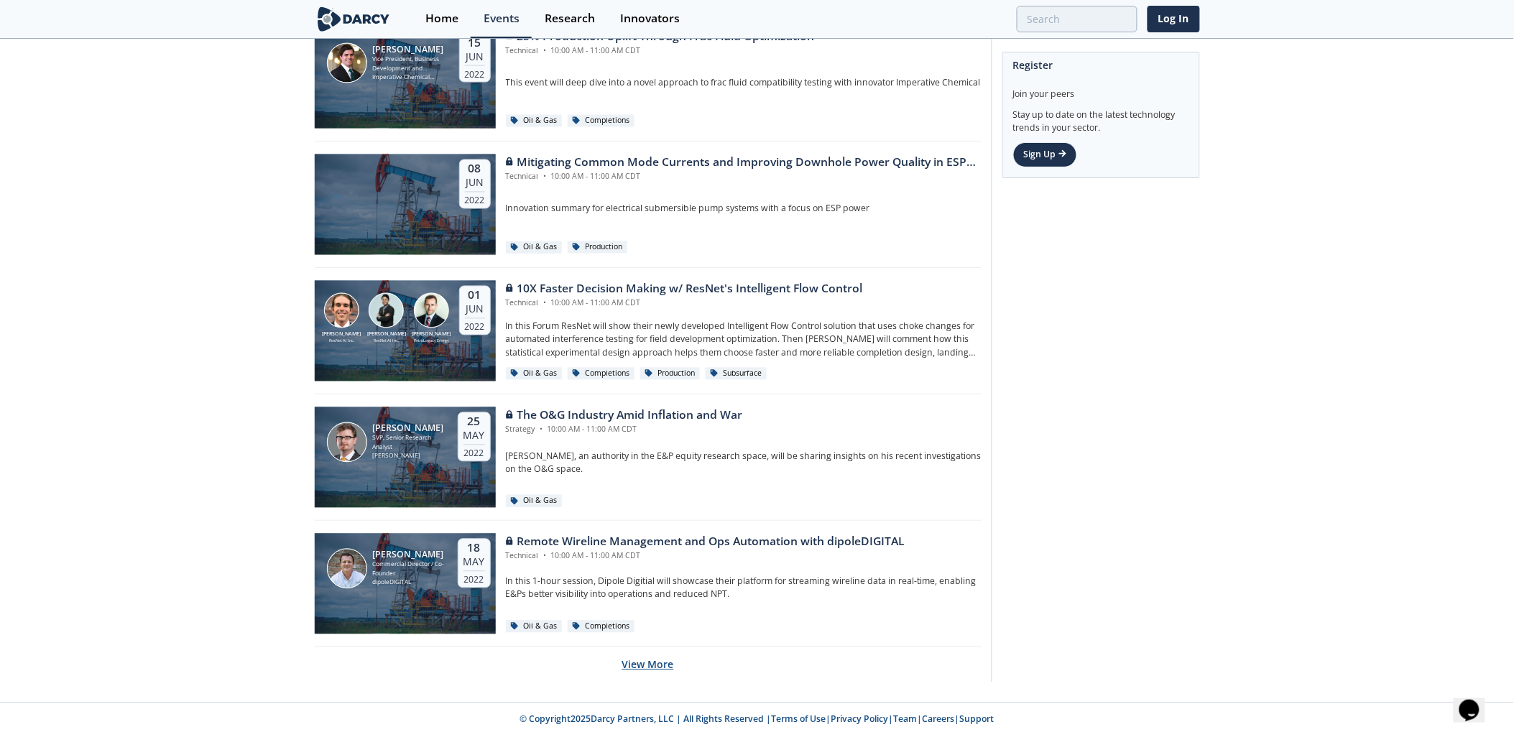
click at [650, 654] on button "View More" at bounding box center [648, 664] width 52 height 35
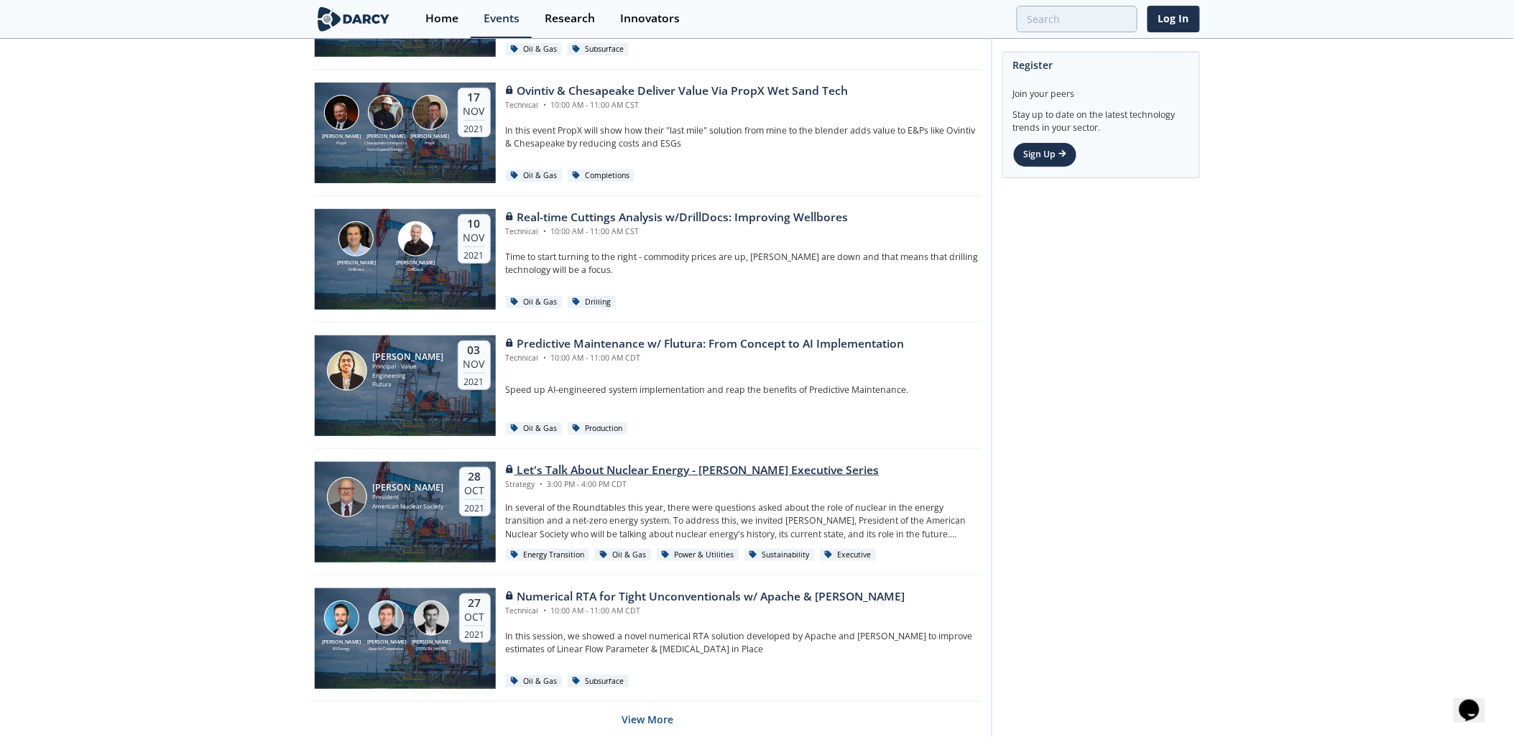
scroll to position [21570, 0]
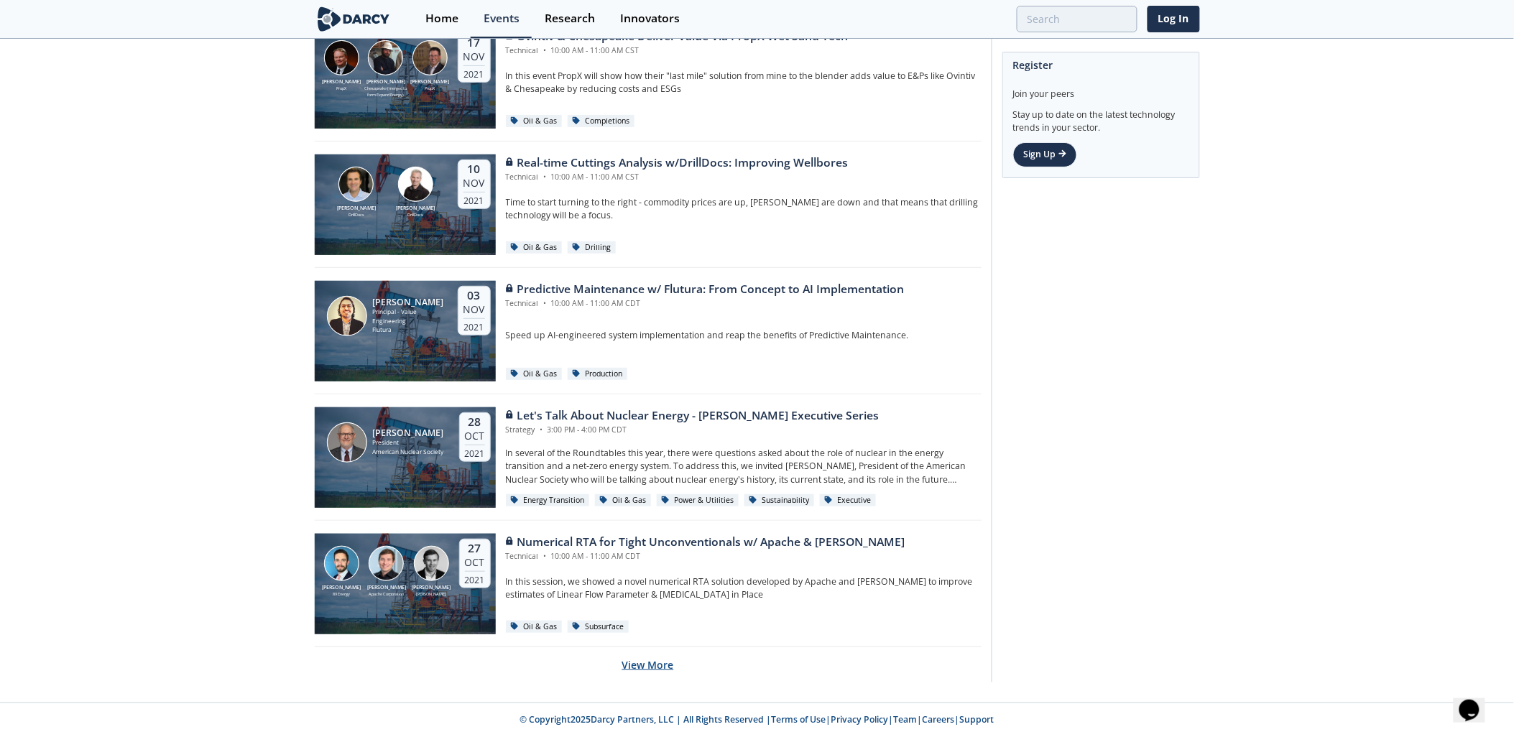
click at [649, 664] on button "View More" at bounding box center [648, 664] width 52 height 35
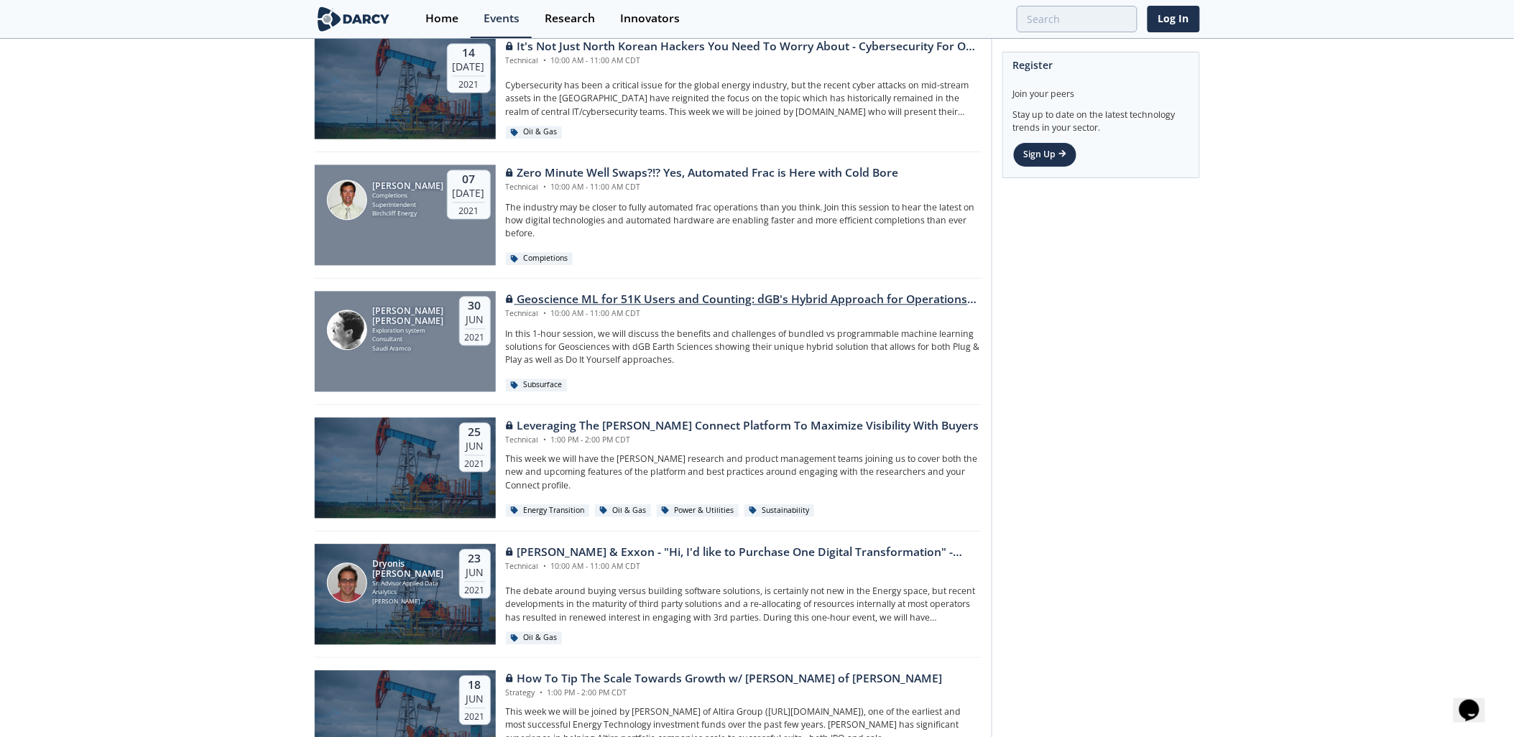
scroll to position [24732, 0]
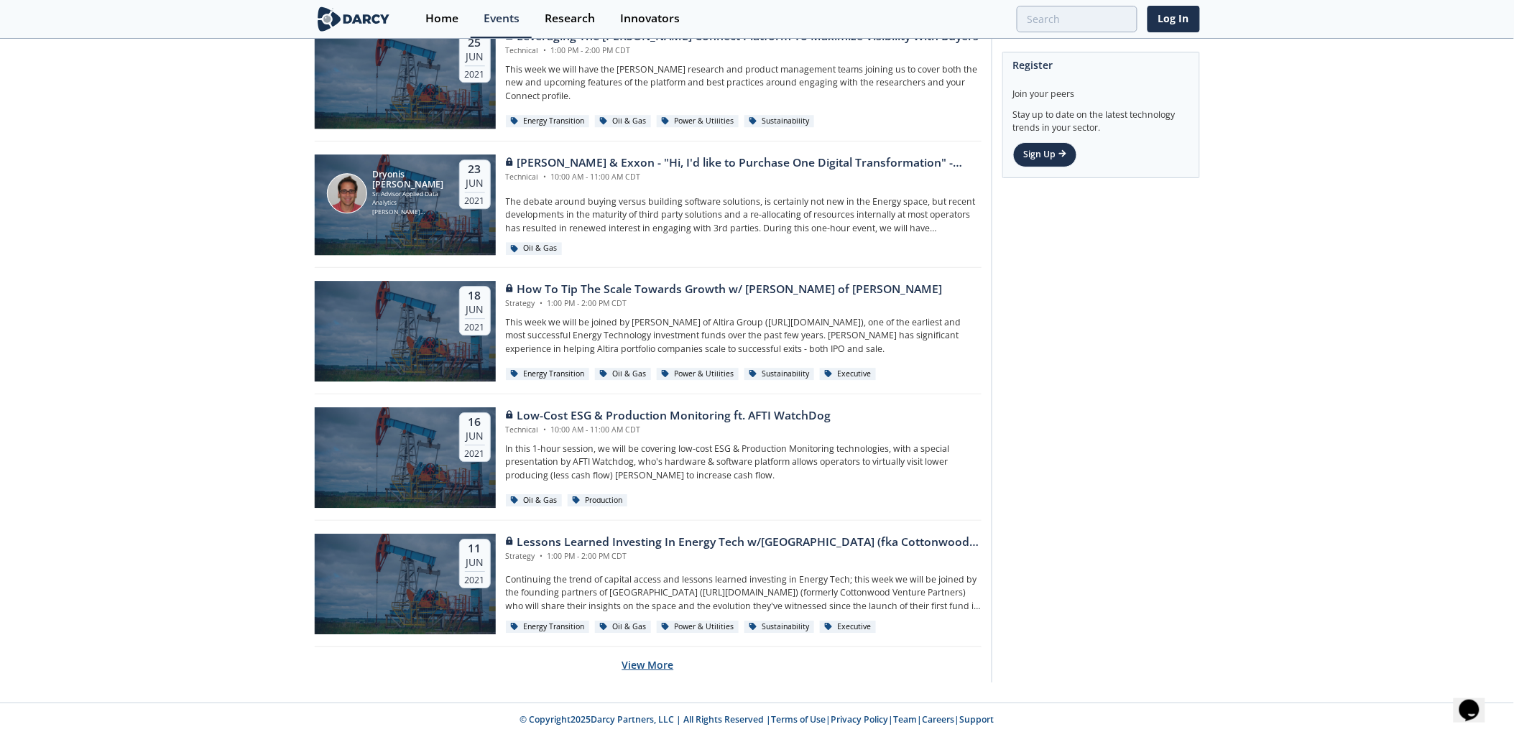
click at [659, 664] on button "View More" at bounding box center [648, 664] width 52 height 35
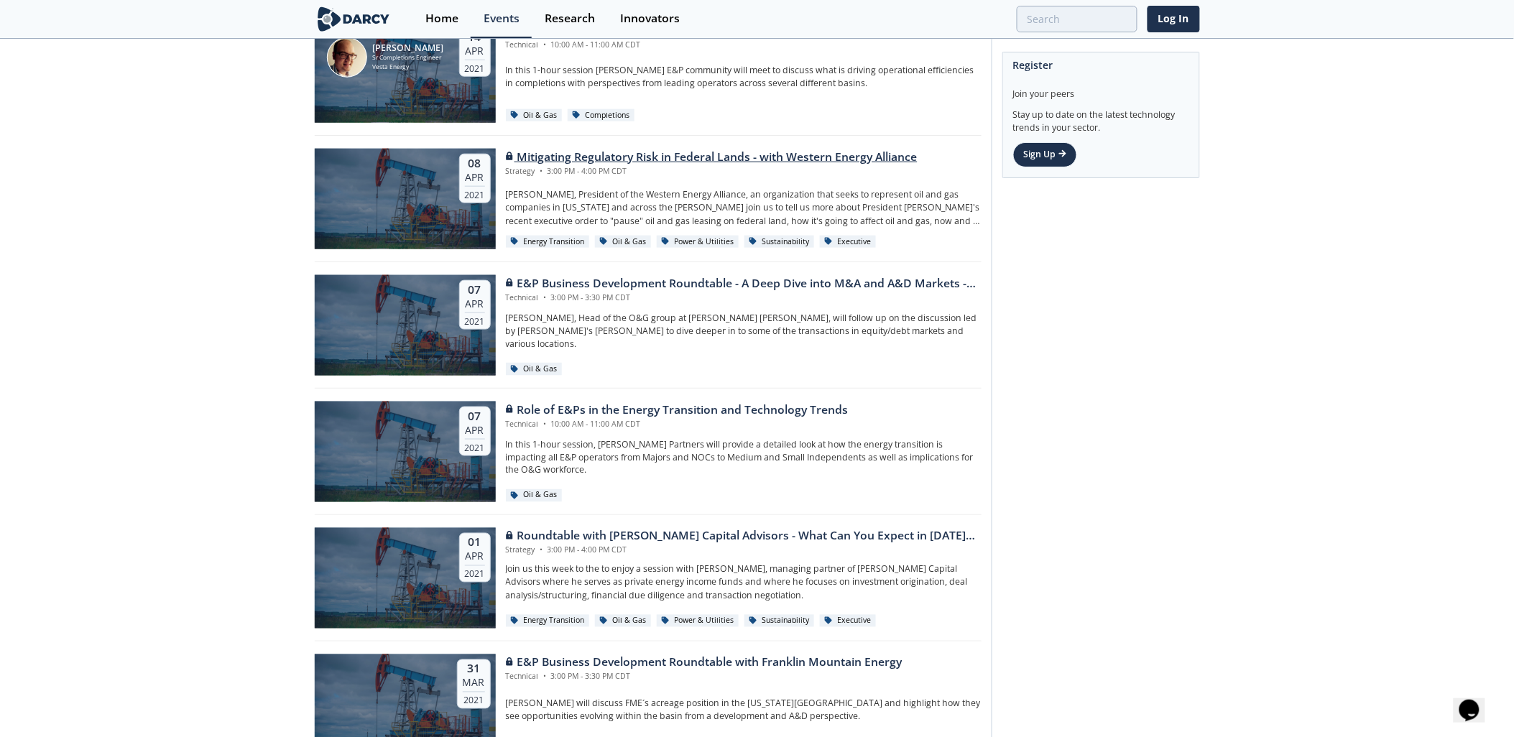
scroll to position [27895, 0]
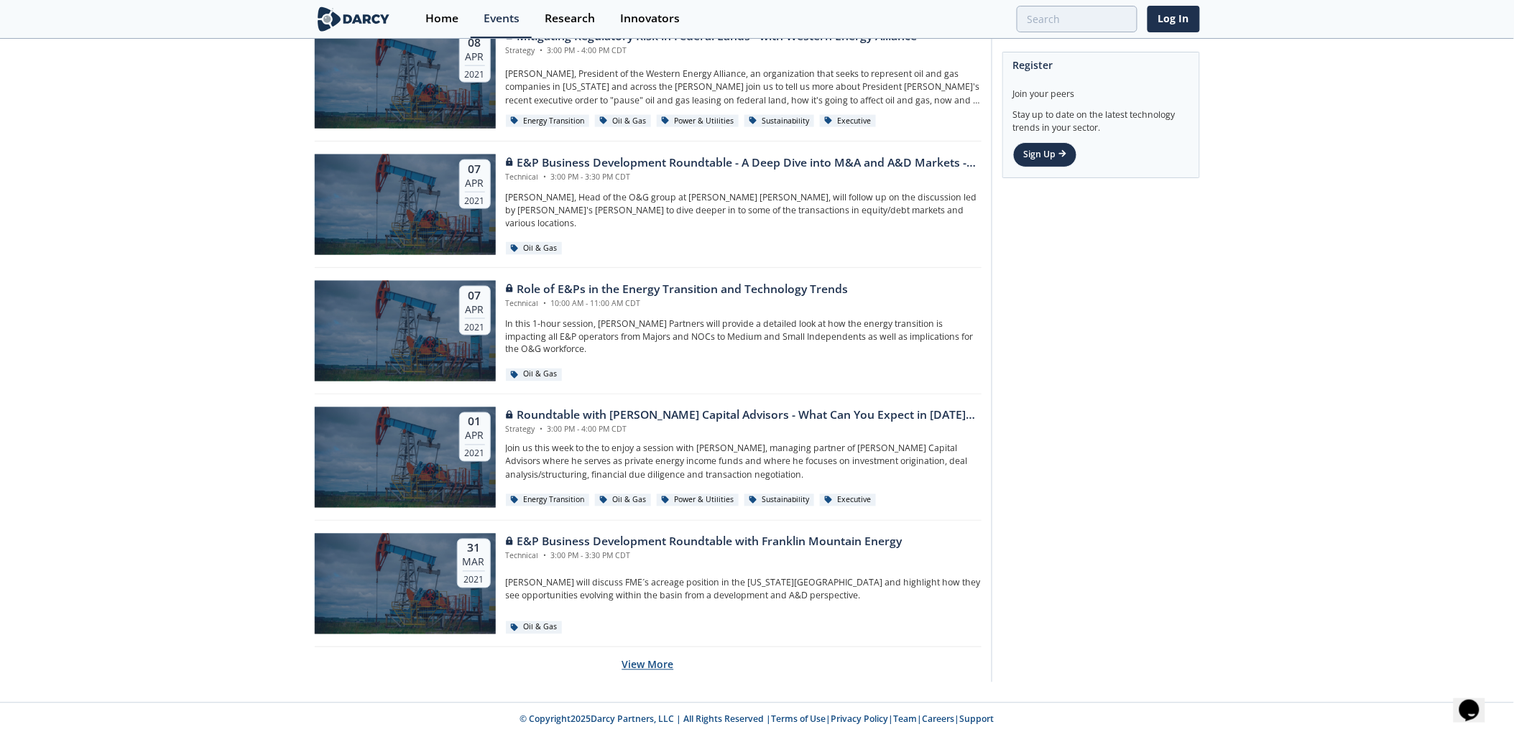
click at [652, 664] on button "View More" at bounding box center [648, 664] width 52 height 35
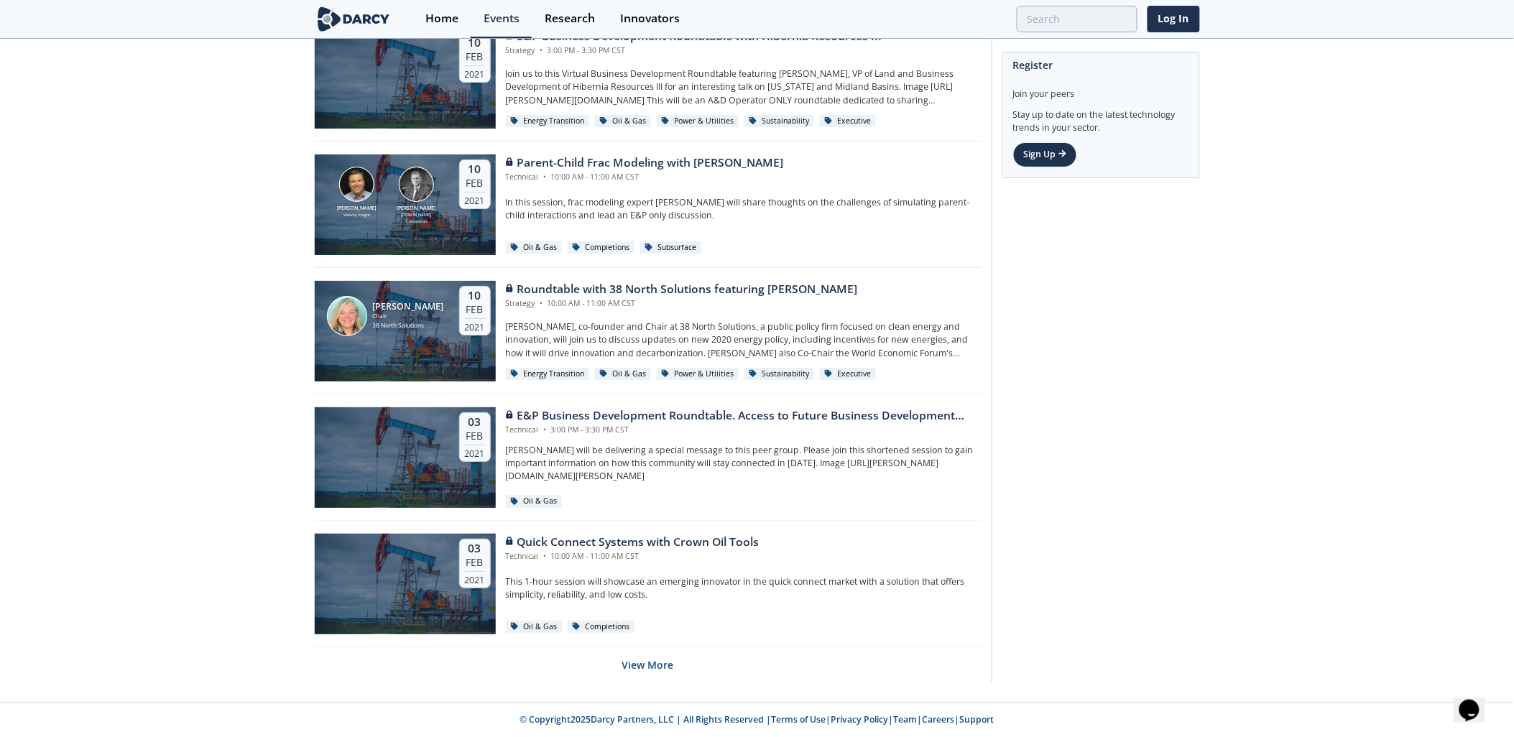
scroll to position [31056, 0]
click at [647, 665] on button "View More" at bounding box center [648, 664] width 52 height 35
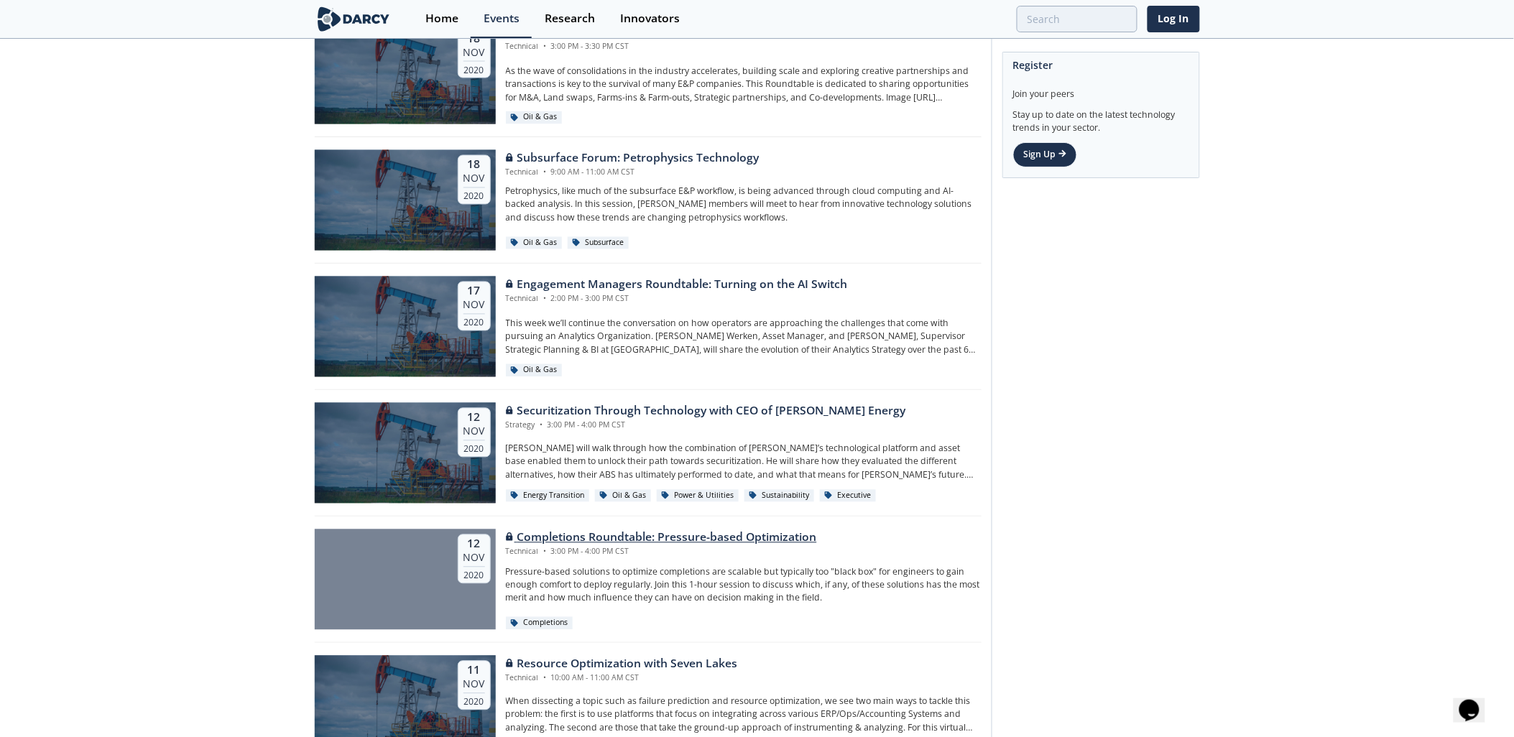
scroll to position [34218, 0]
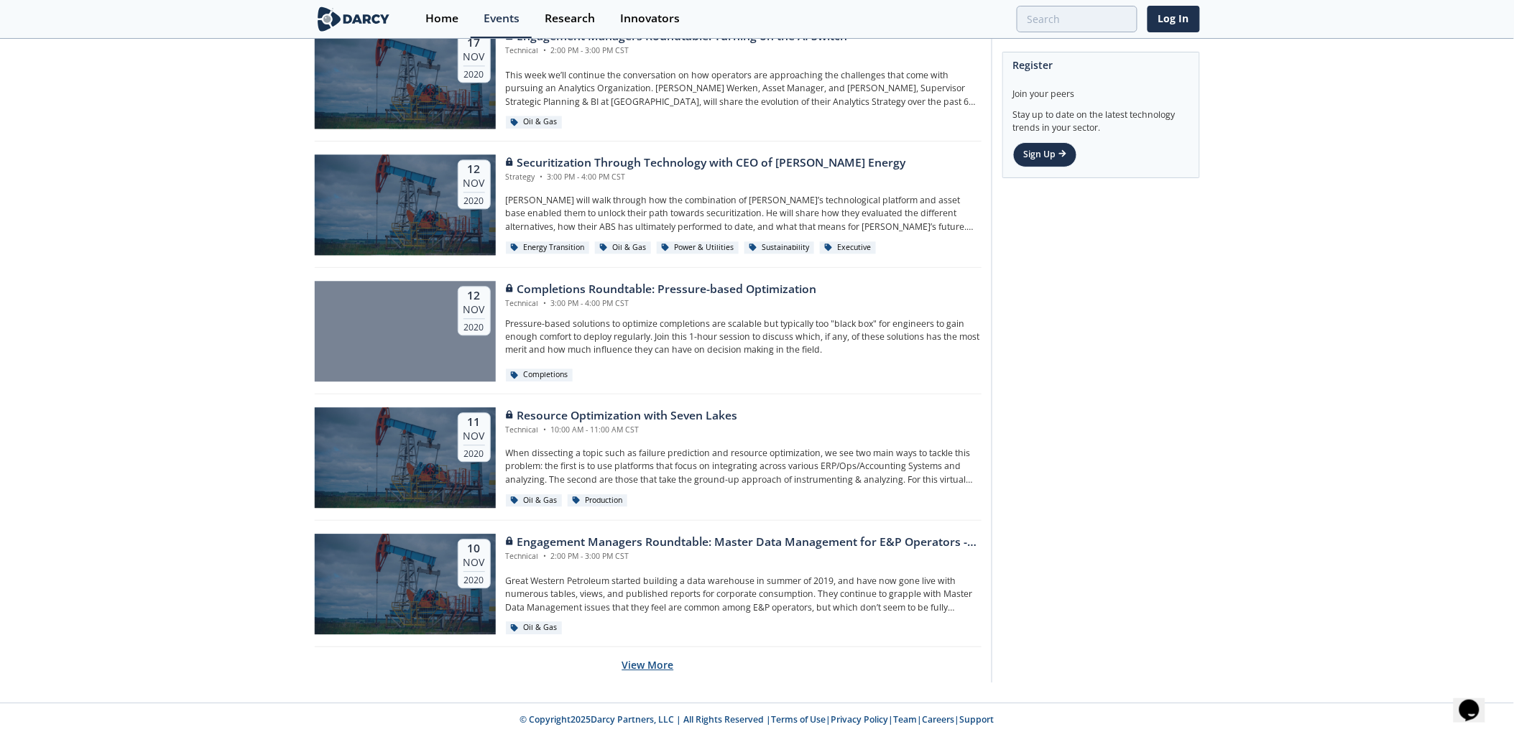
click at [654, 664] on button "View More" at bounding box center [648, 664] width 52 height 35
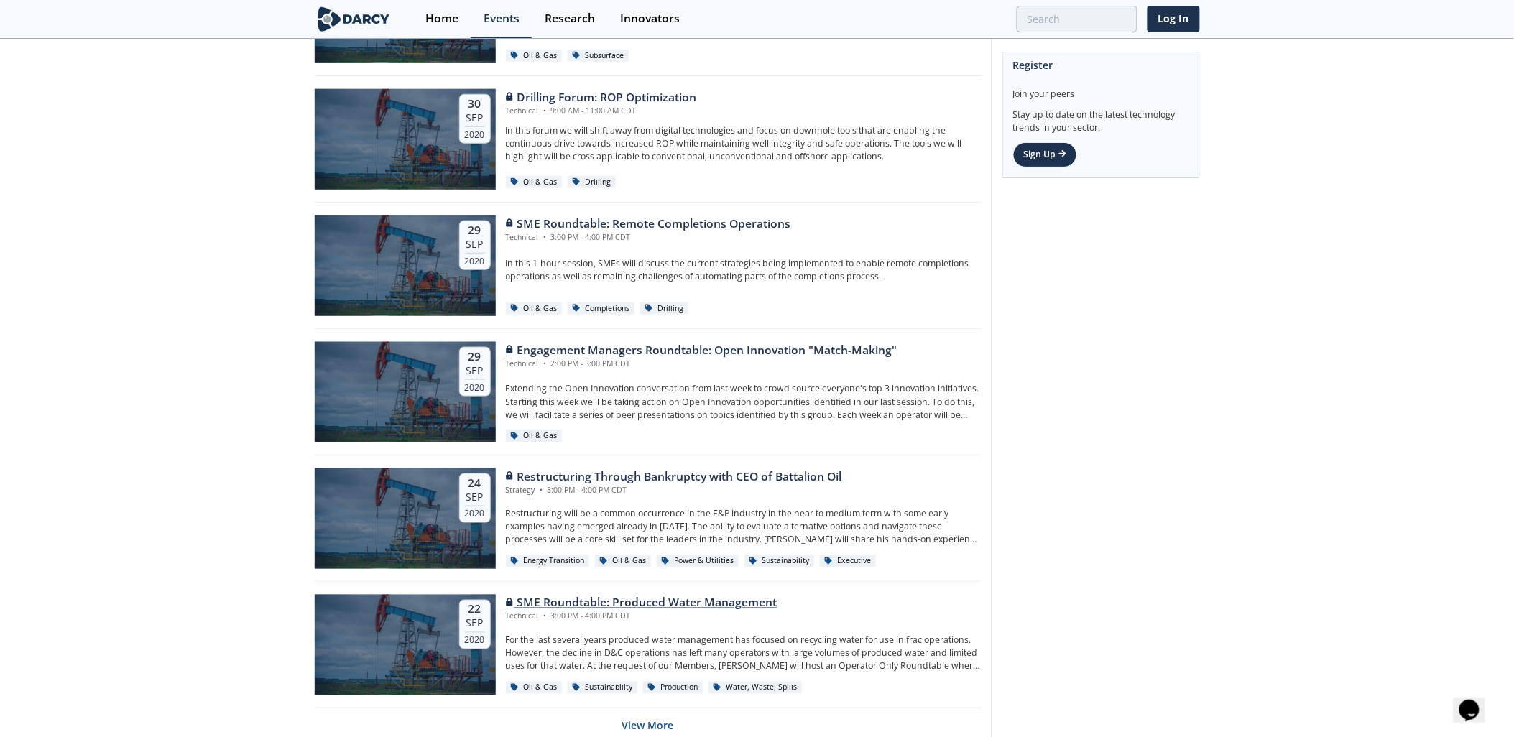
scroll to position [37522, 0]
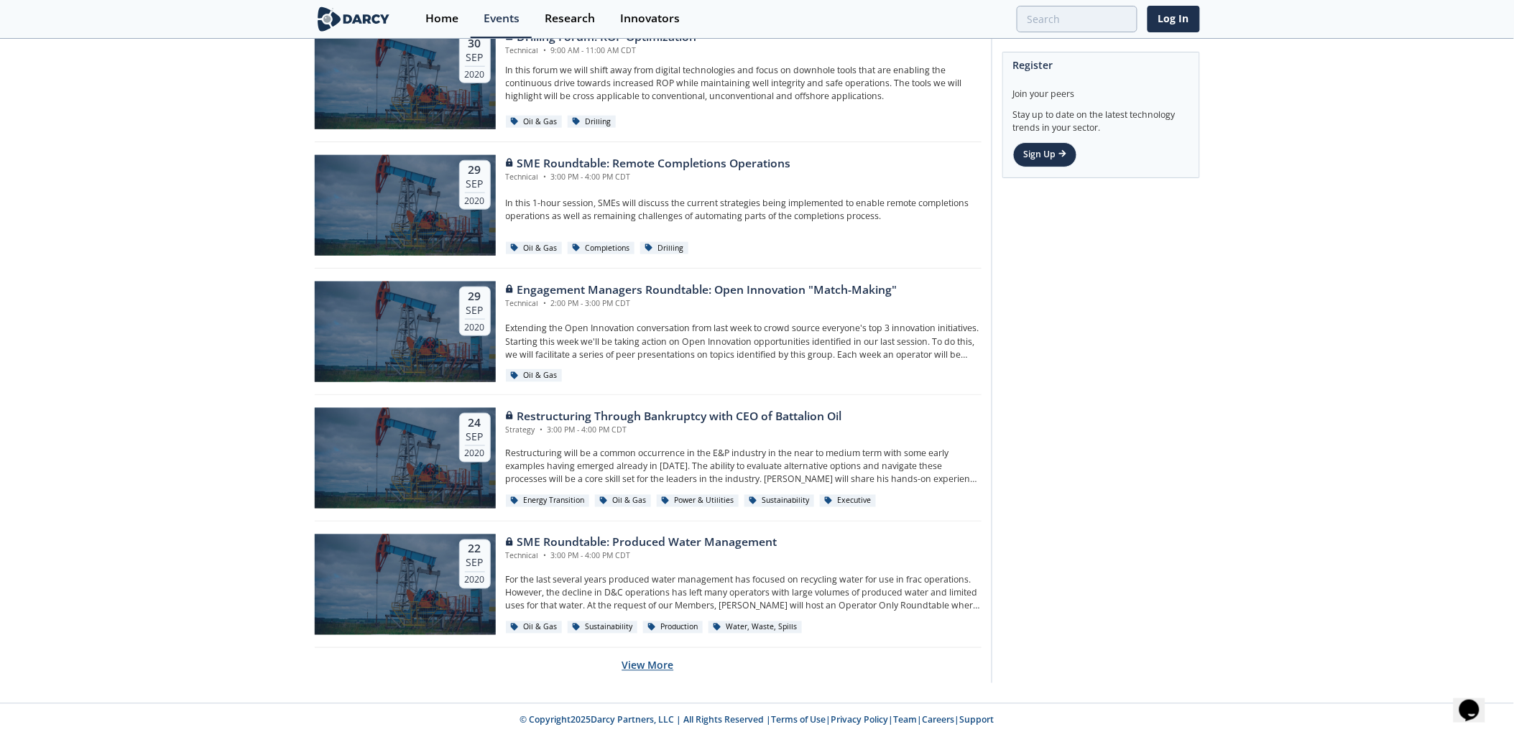
click at [642, 669] on button "View More" at bounding box center [648, 665] width 52 height 35
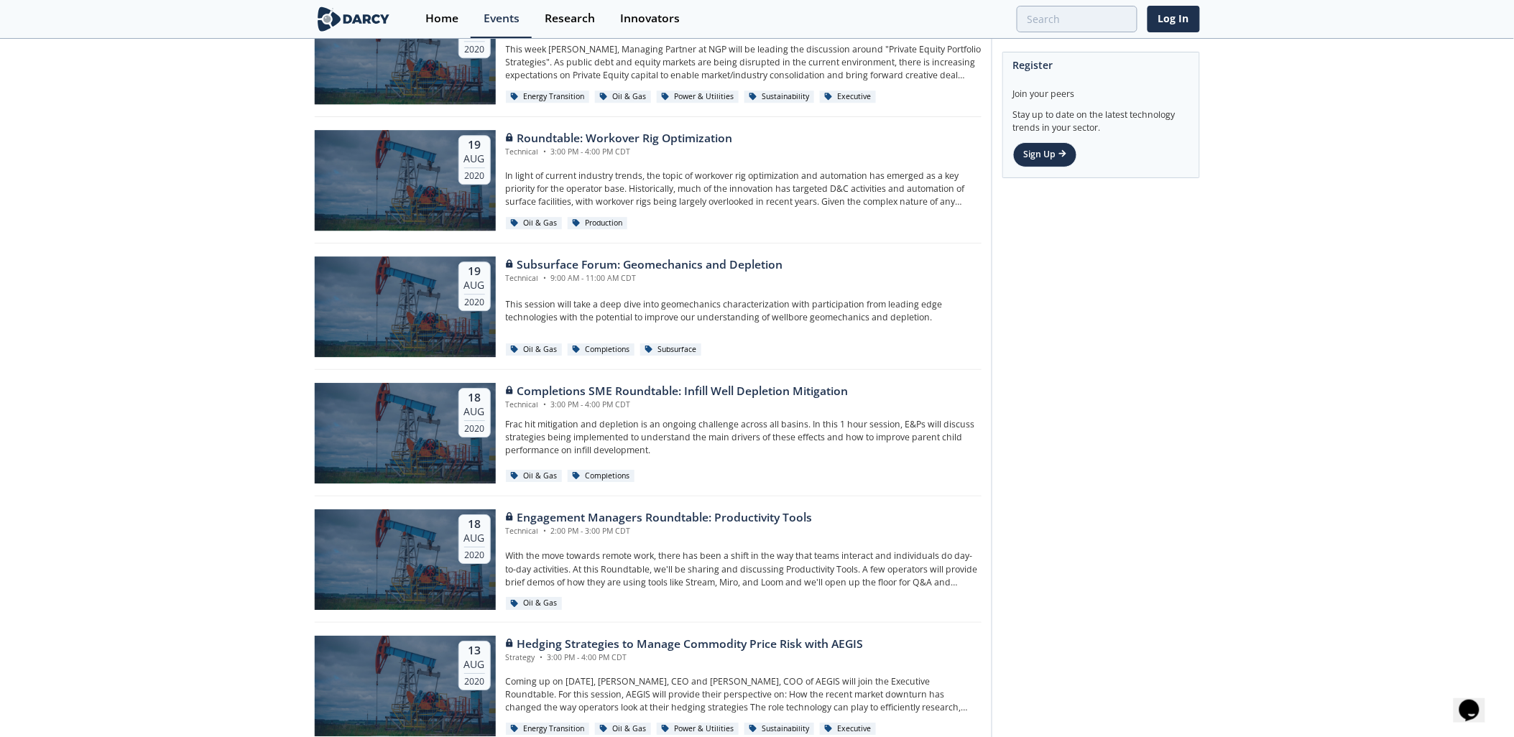
scroll to position [40683, 0]
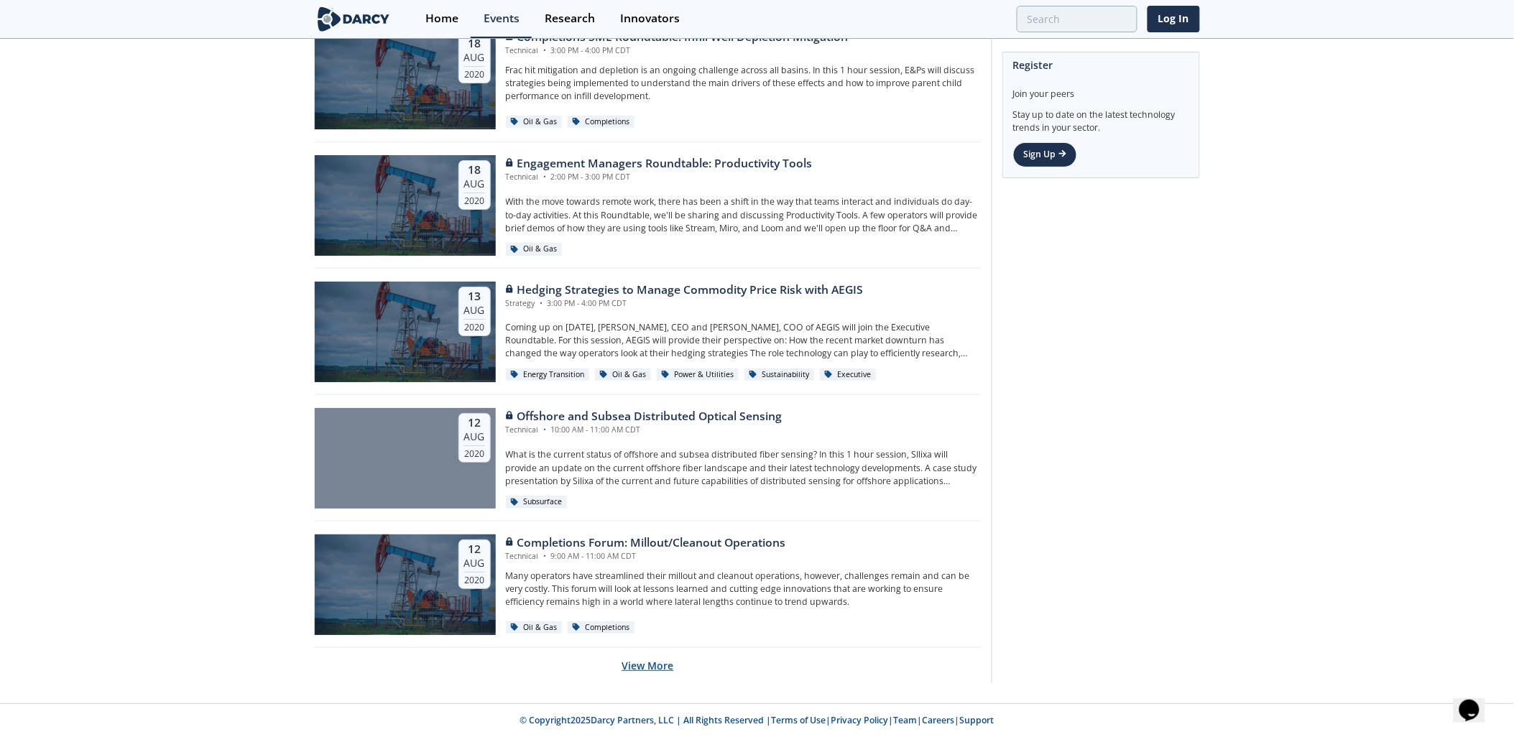
click at [657, 664] on button "View More" at bounding box center [648, 665] width 52 height 35
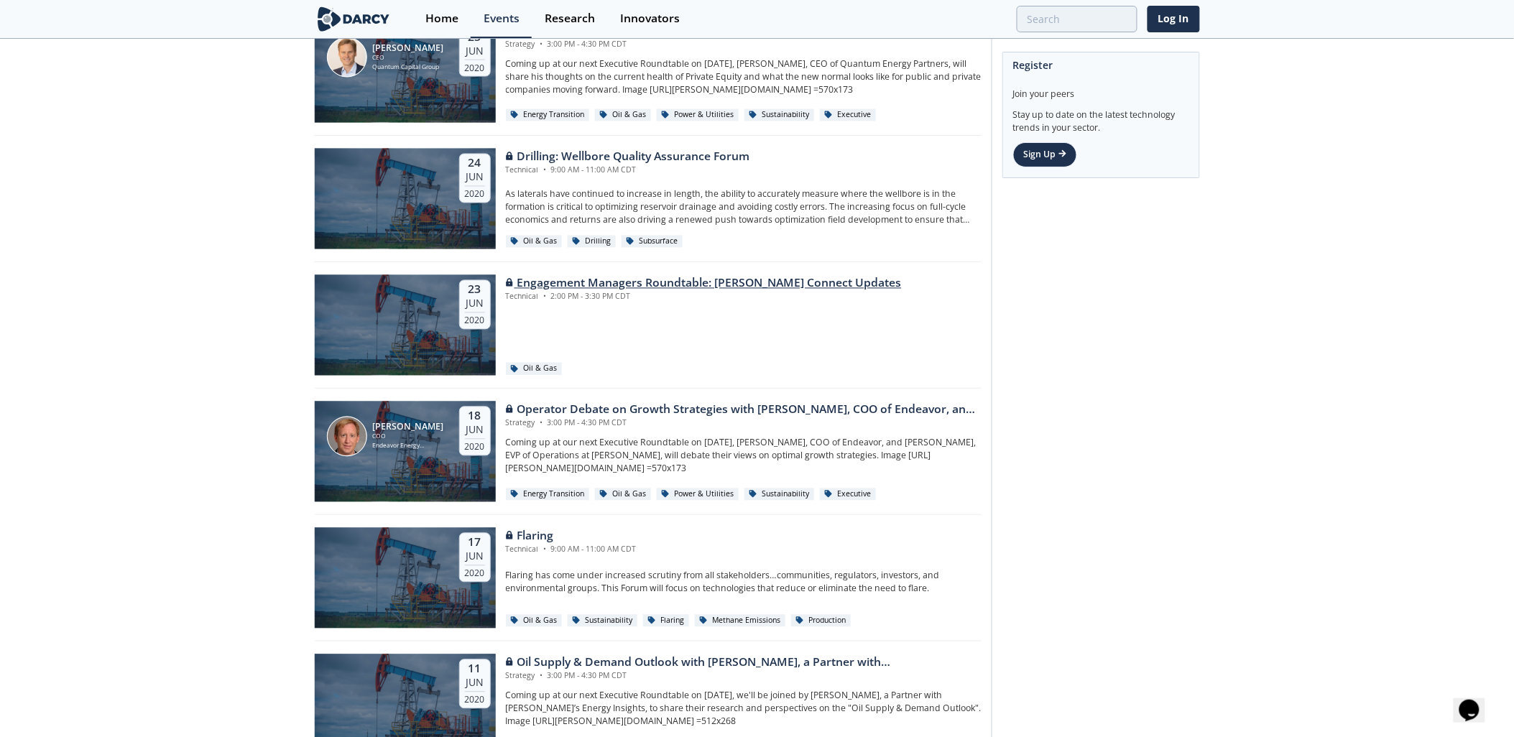
scroll to position [43845, 0]
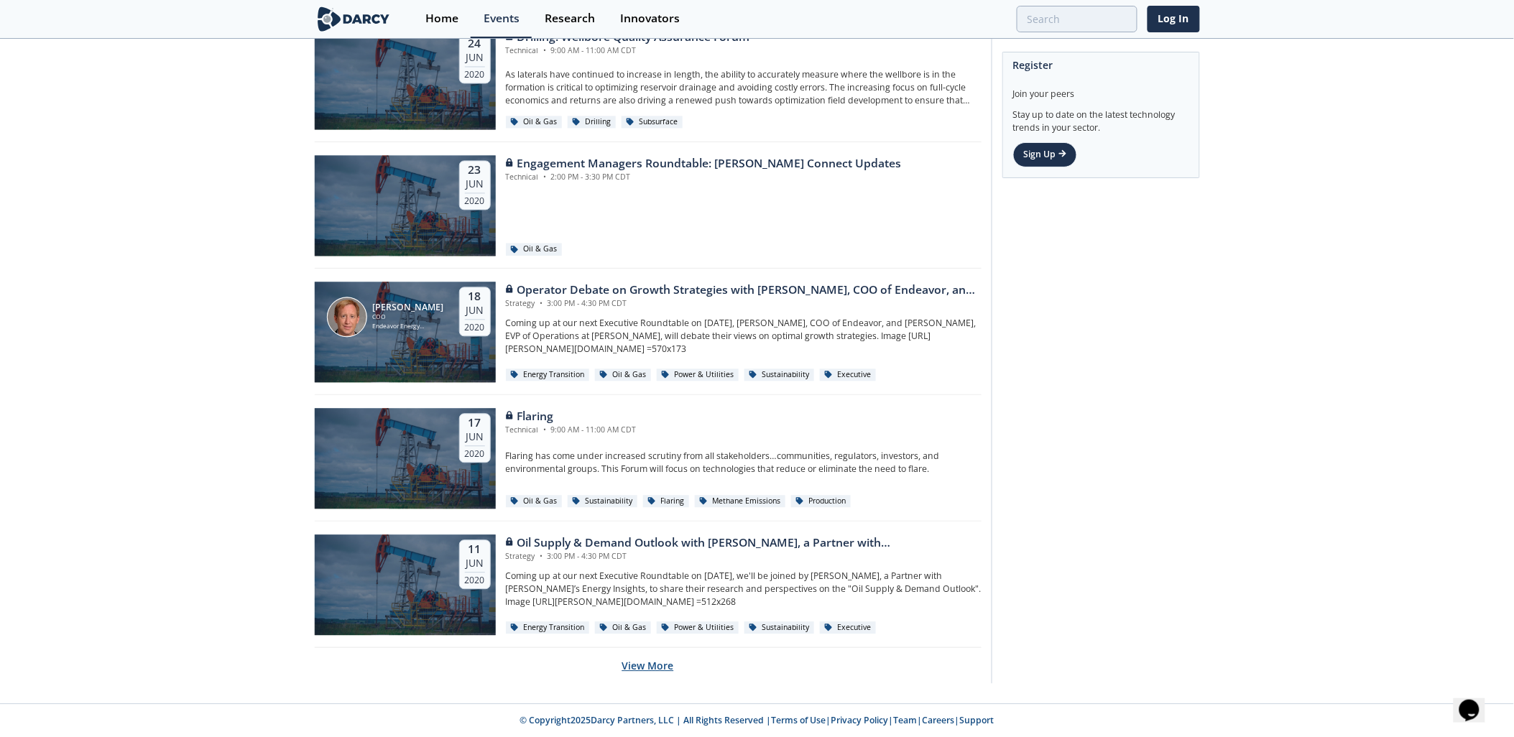
click at [659, 665] on button "View More" at bounding box center [648, 665] width 52 height 35
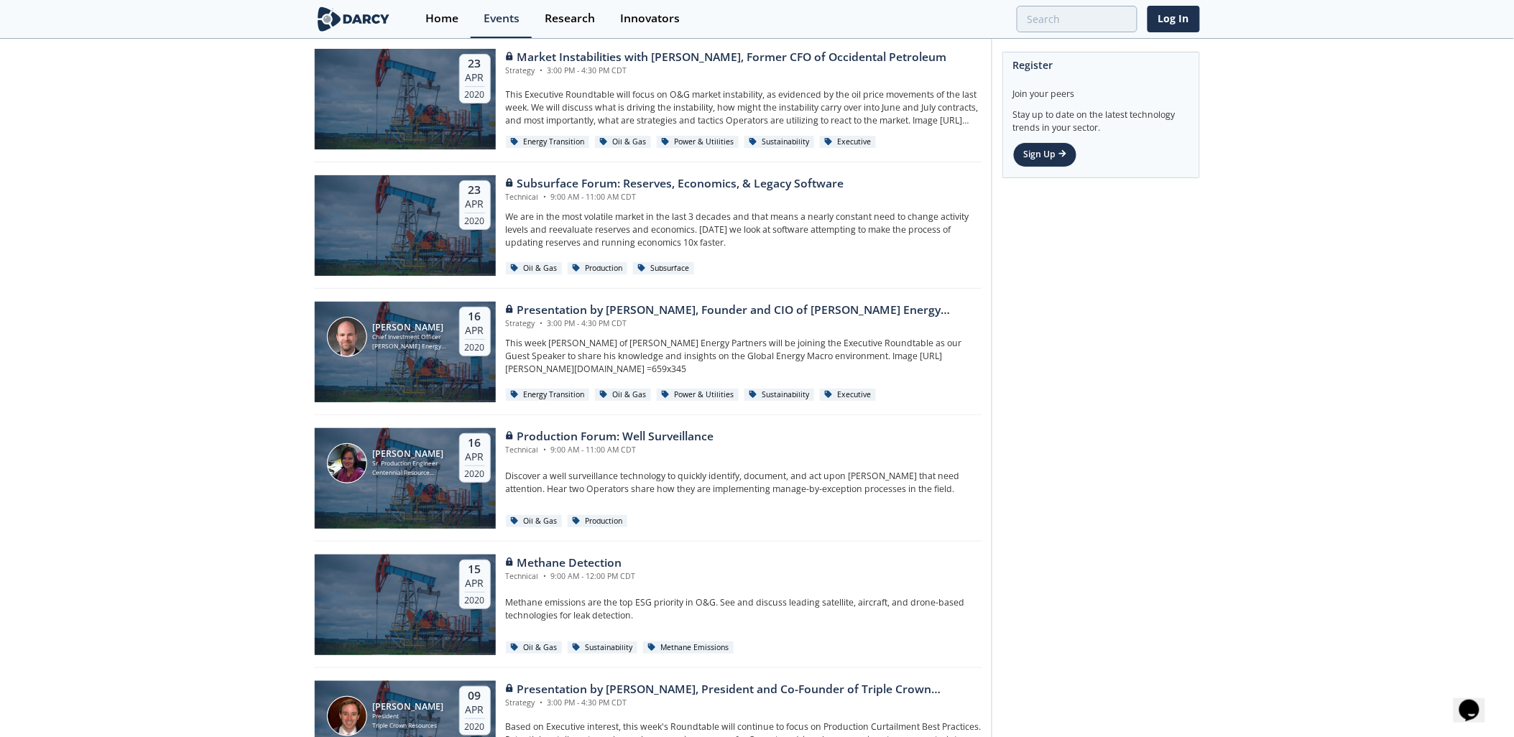
scroll to position [47007, 0]
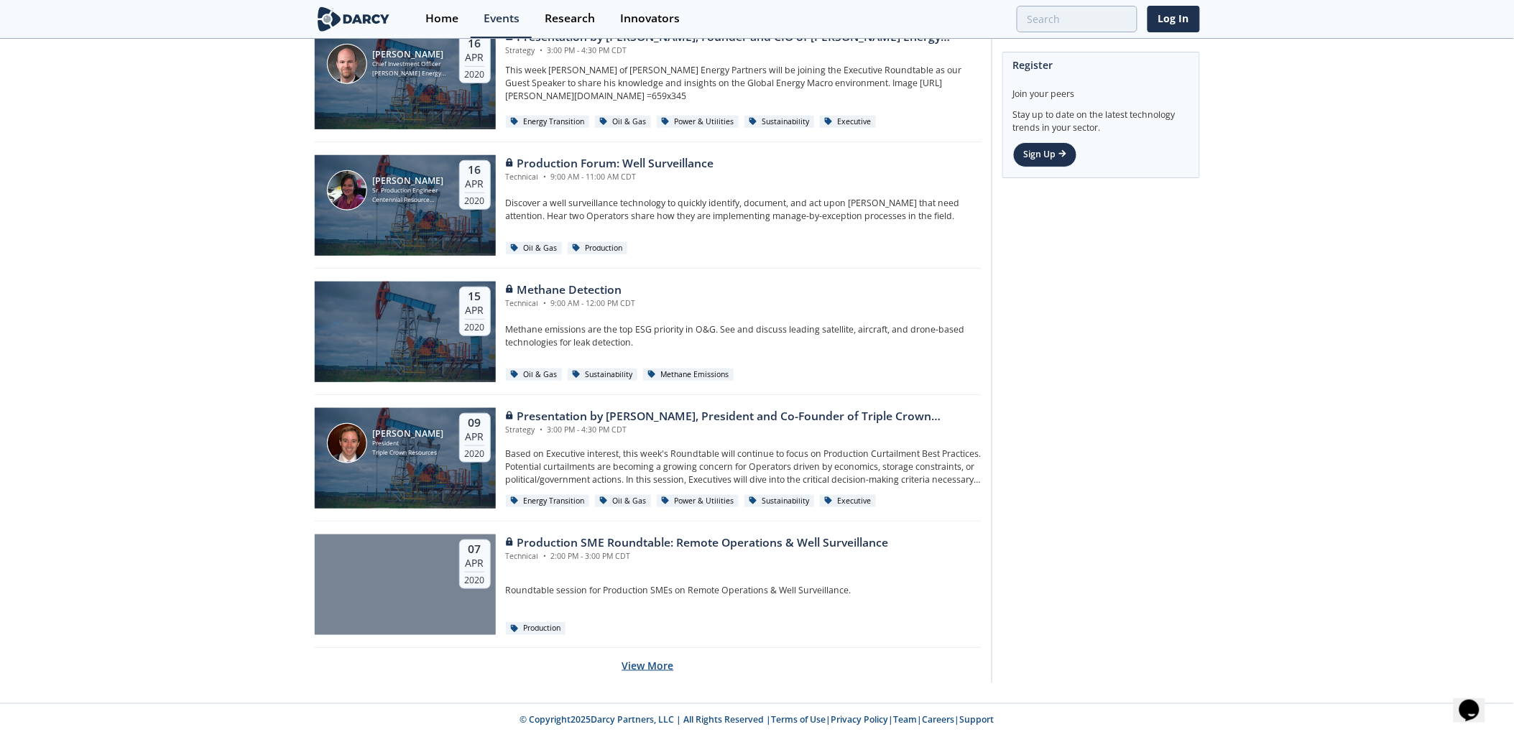
click at [657, 665] on button "View More" at bounding box center [648, 665] width 52 height 35
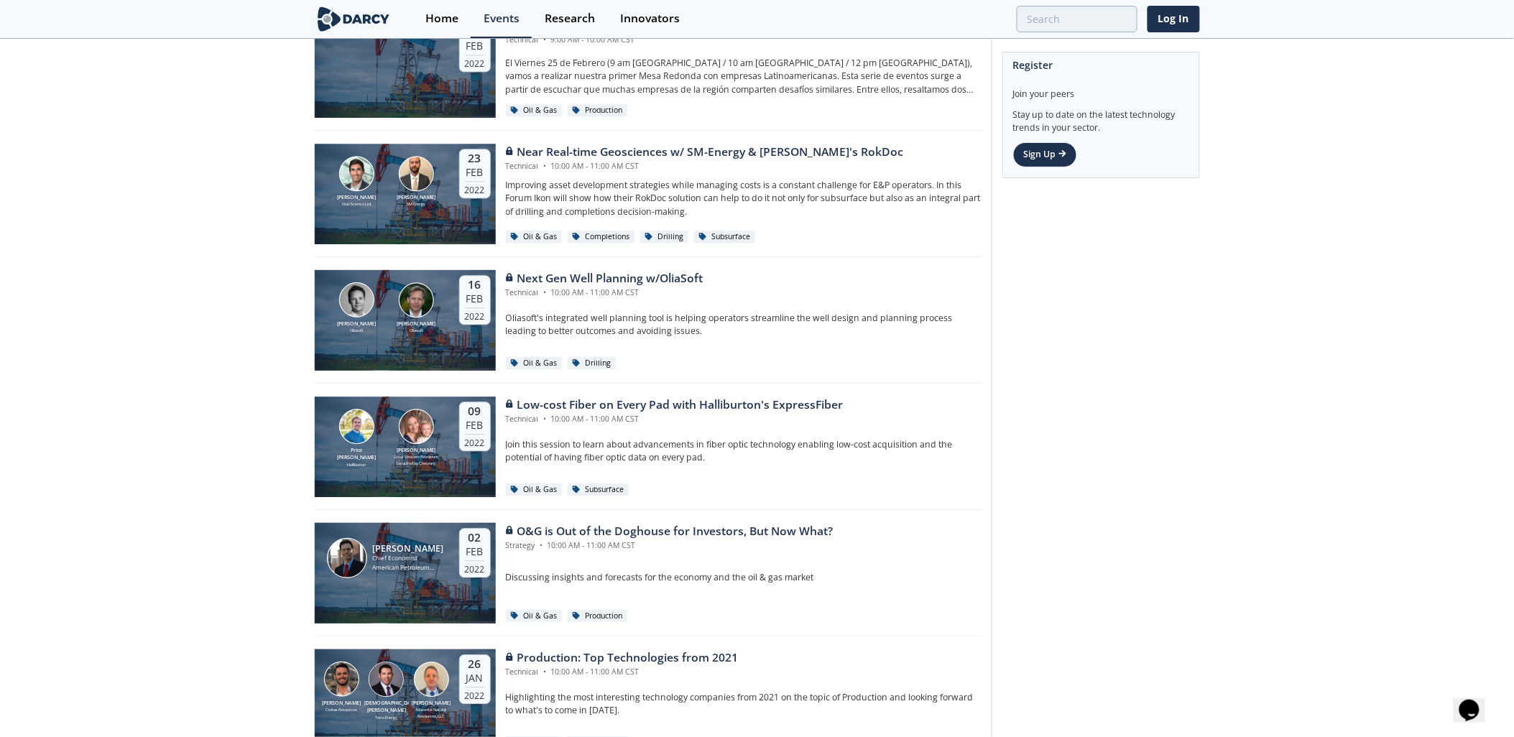
scroll to position [13829, 0]
